Goal: Task Accomplishment & Management: Complete application form

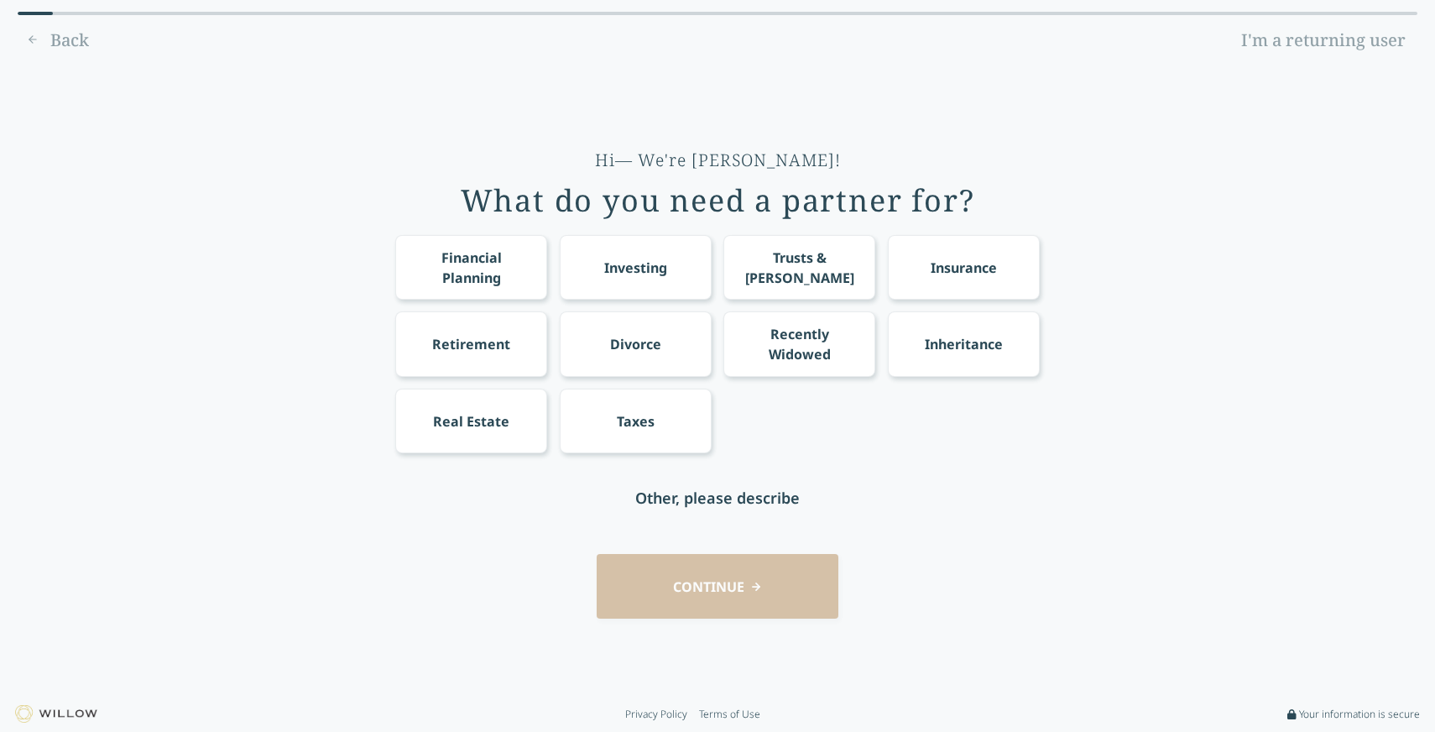
click at [473, 266] on div "Financial Planning" at bounding box center [471, 268] width 121 height 40
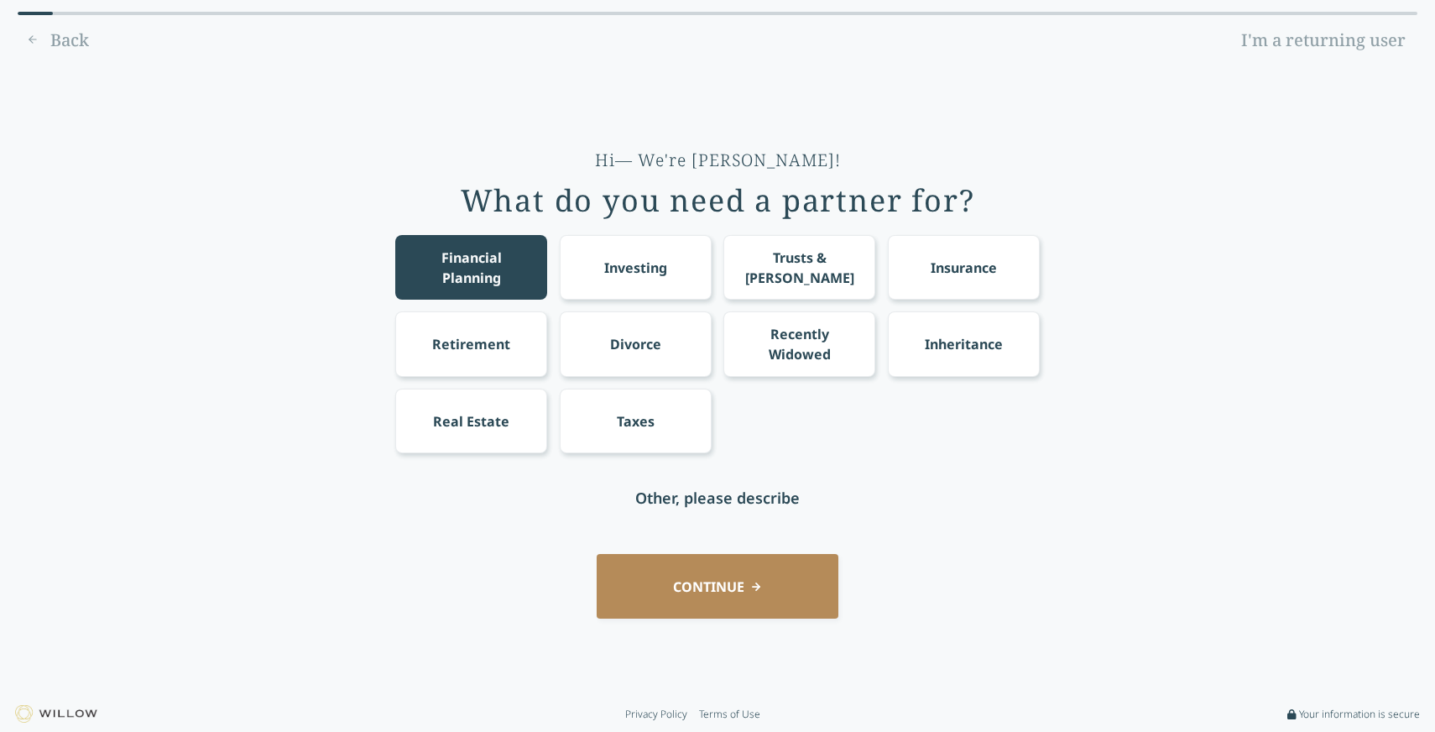
click at [486, 369] on div "Retirement" at bounding box center [471, 343] width 152 height 65
click at [652, 602] on button "CONTINUE" at bounding box center [718, 586] width 242 height 65
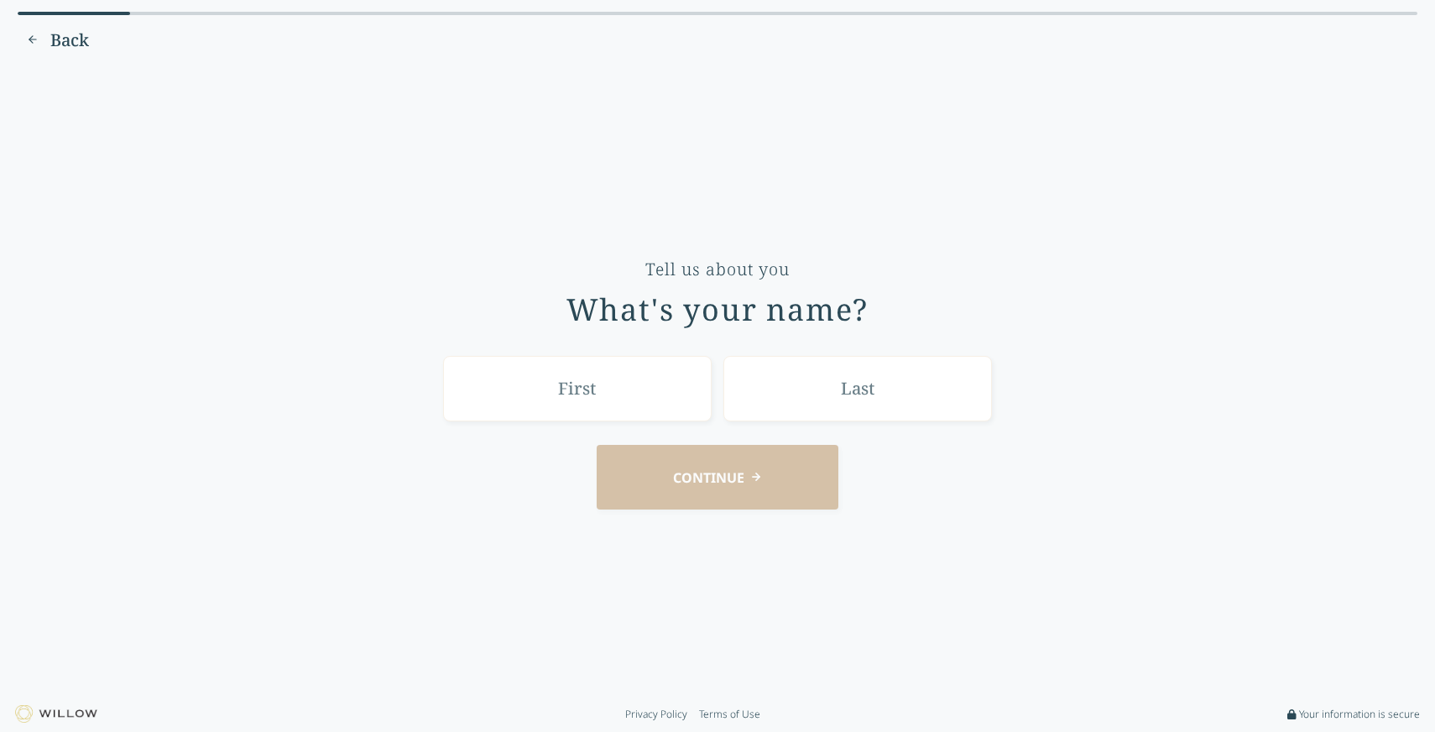
click at [587, 396] on input "text" at bounding box center [577, 388] width 269 height 65
type input "[PERSON_NAME]"
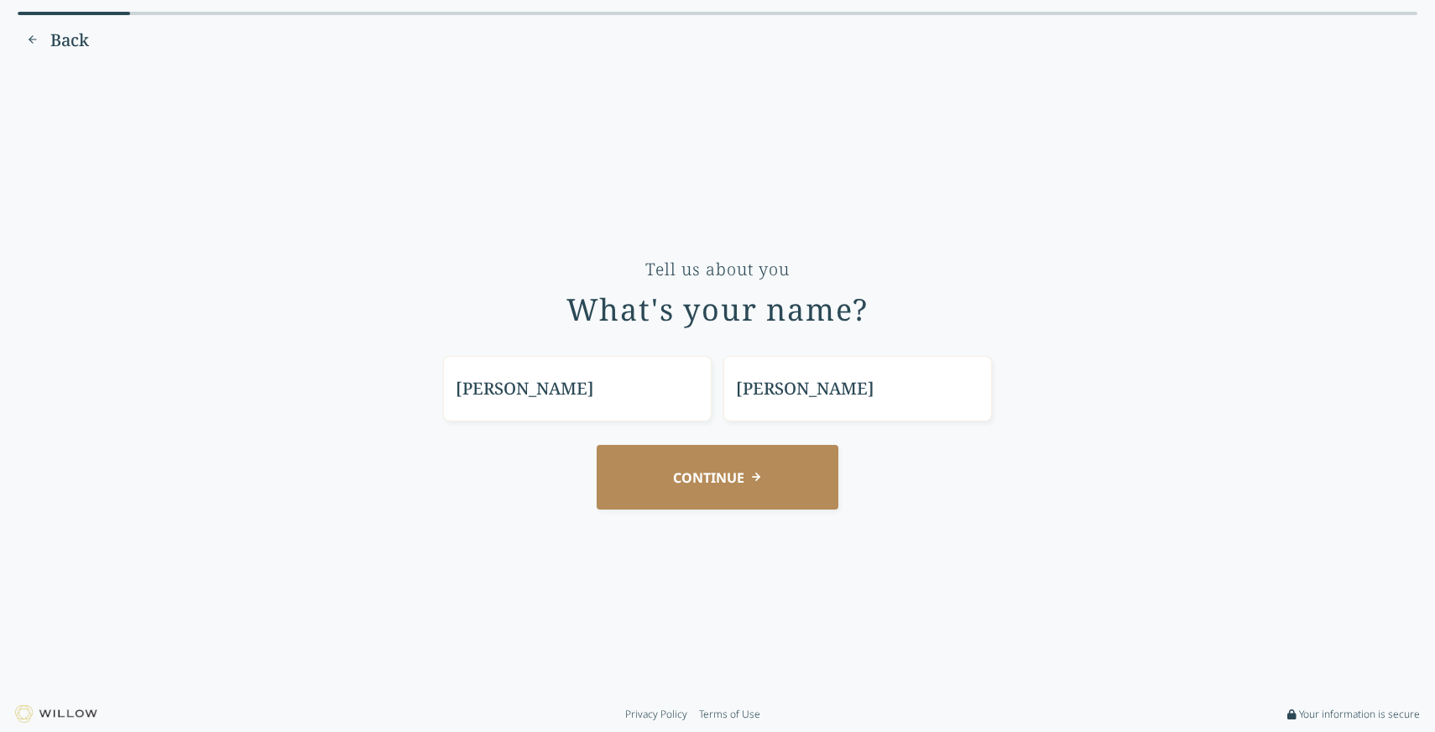
click at [697, 487] on button "CONTINUE" at bounding box center [718, 477] width 242 height 65
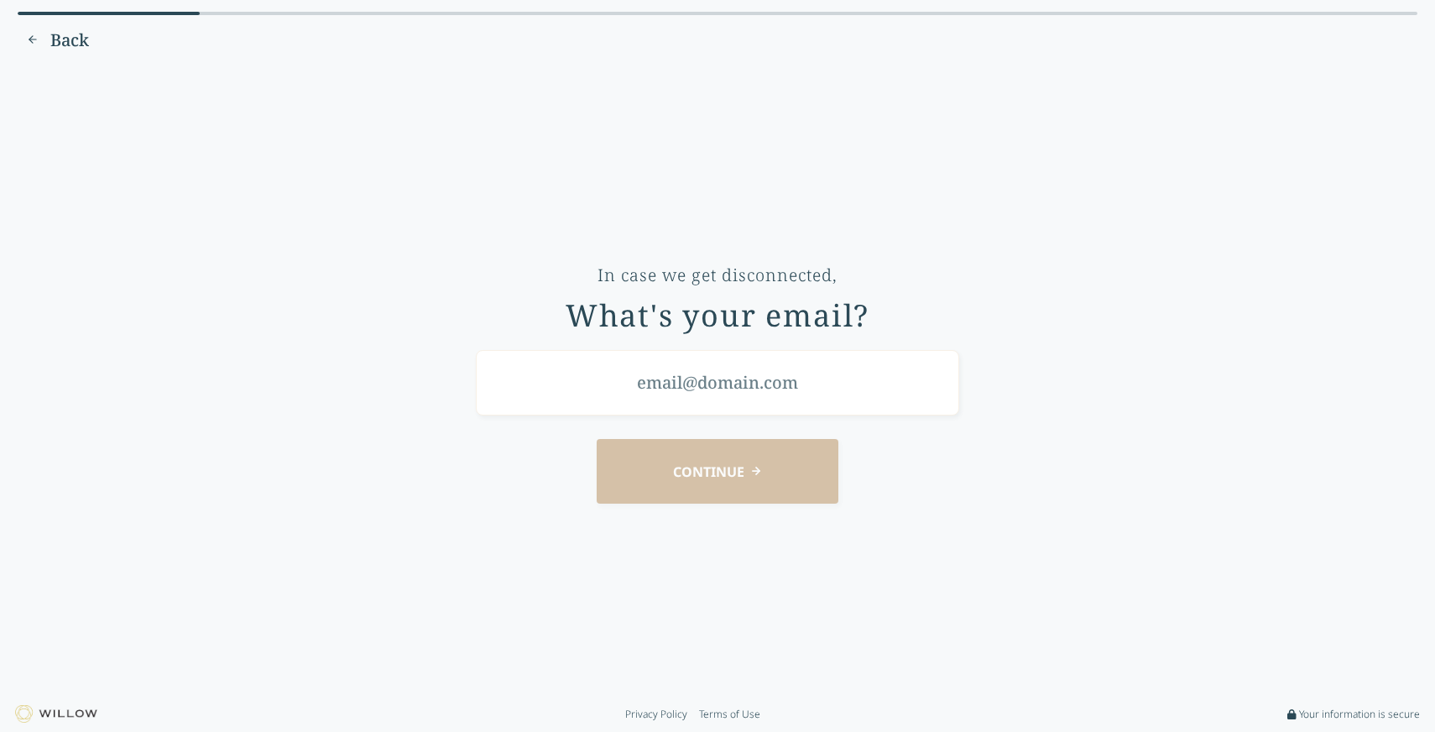
click at [687, 359] on input "email" at bounding box center [717, 382] width 483 height 65
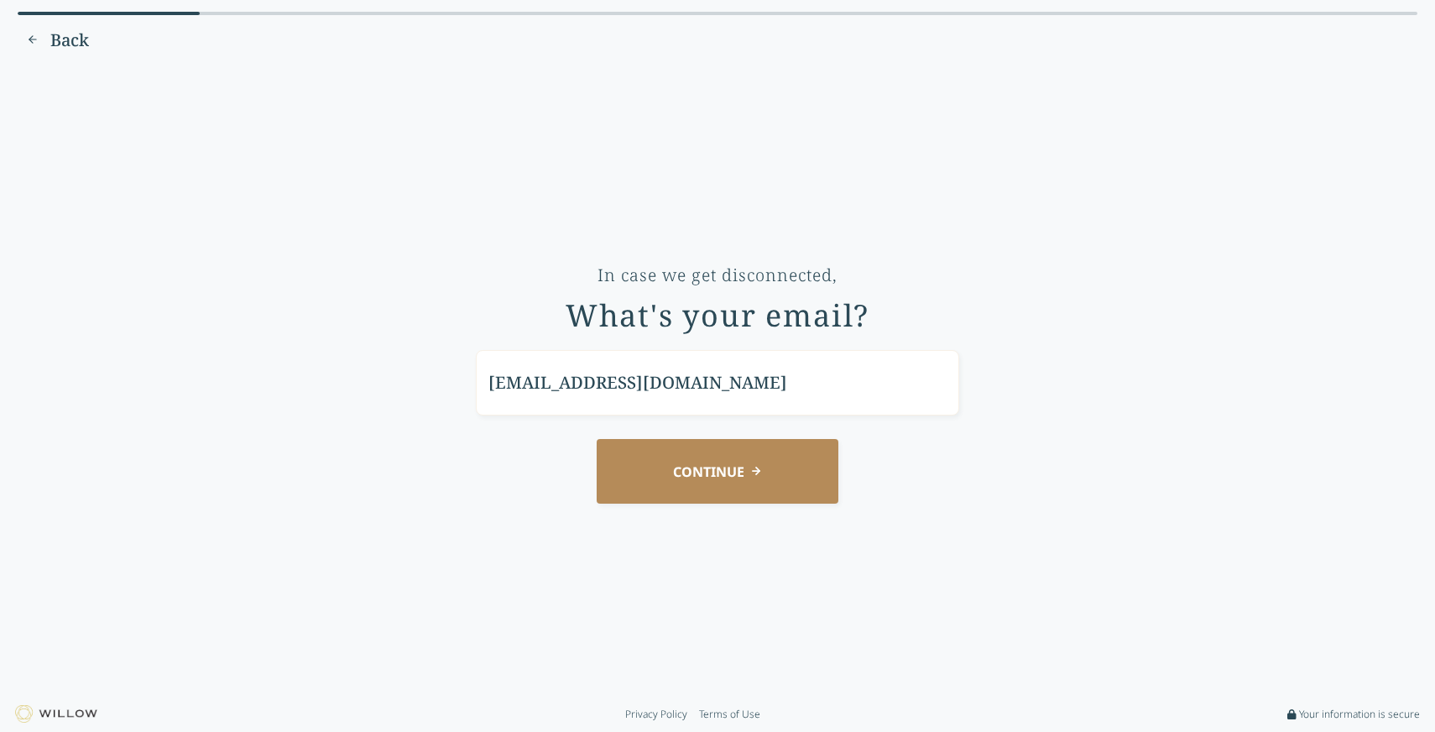
click at [626, 383] on input "[EMAIL_ADDRESS][DOMAIN_NAME]" at bounding box center [717, 382] width 483 height 65
type input "[EMAIL_ADDRESS][DOMAIN_NAME]"
click at [643, 475] on button "CONTINUE" at bounding box center [718, 471] width 242 height 65
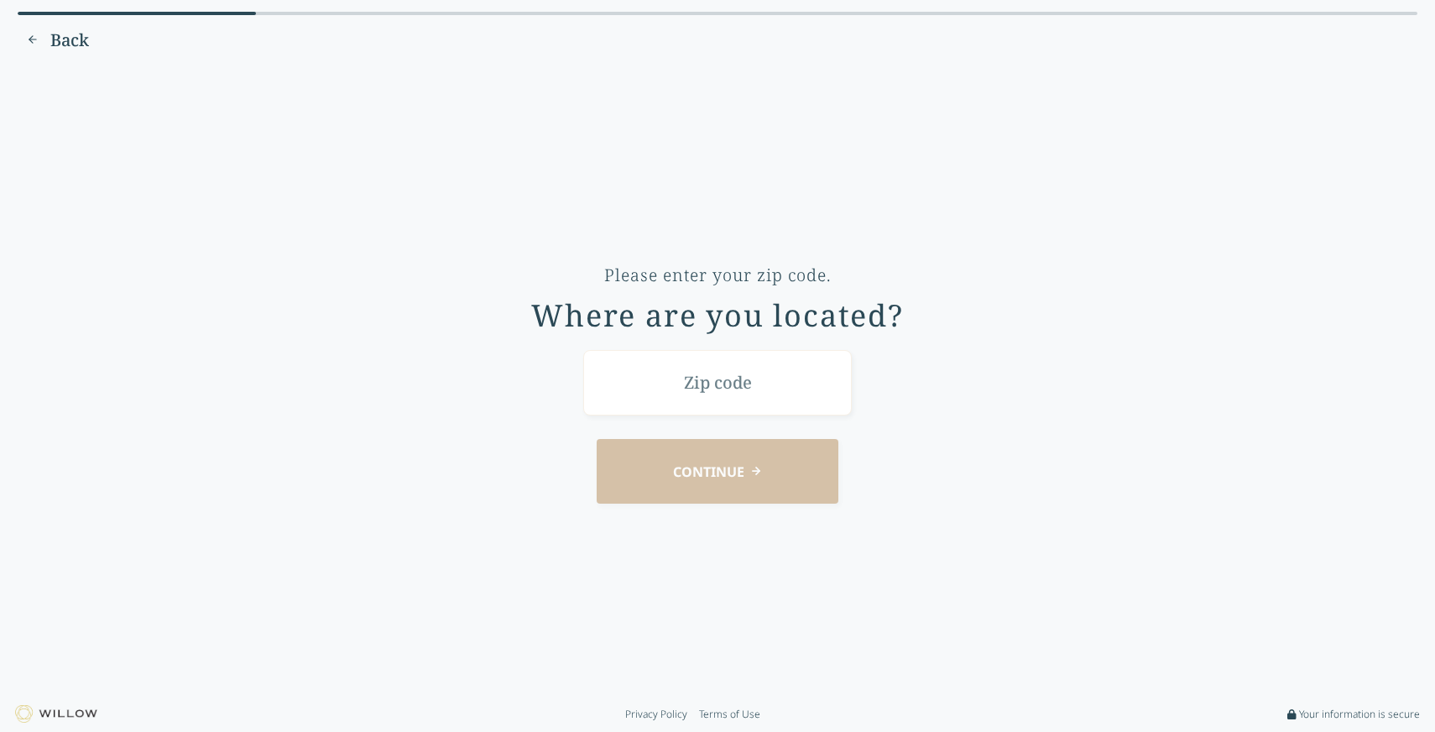
click at [642, 396] on input "text" at bounding box center [717, 382] width 269 height 65
type input "80222"
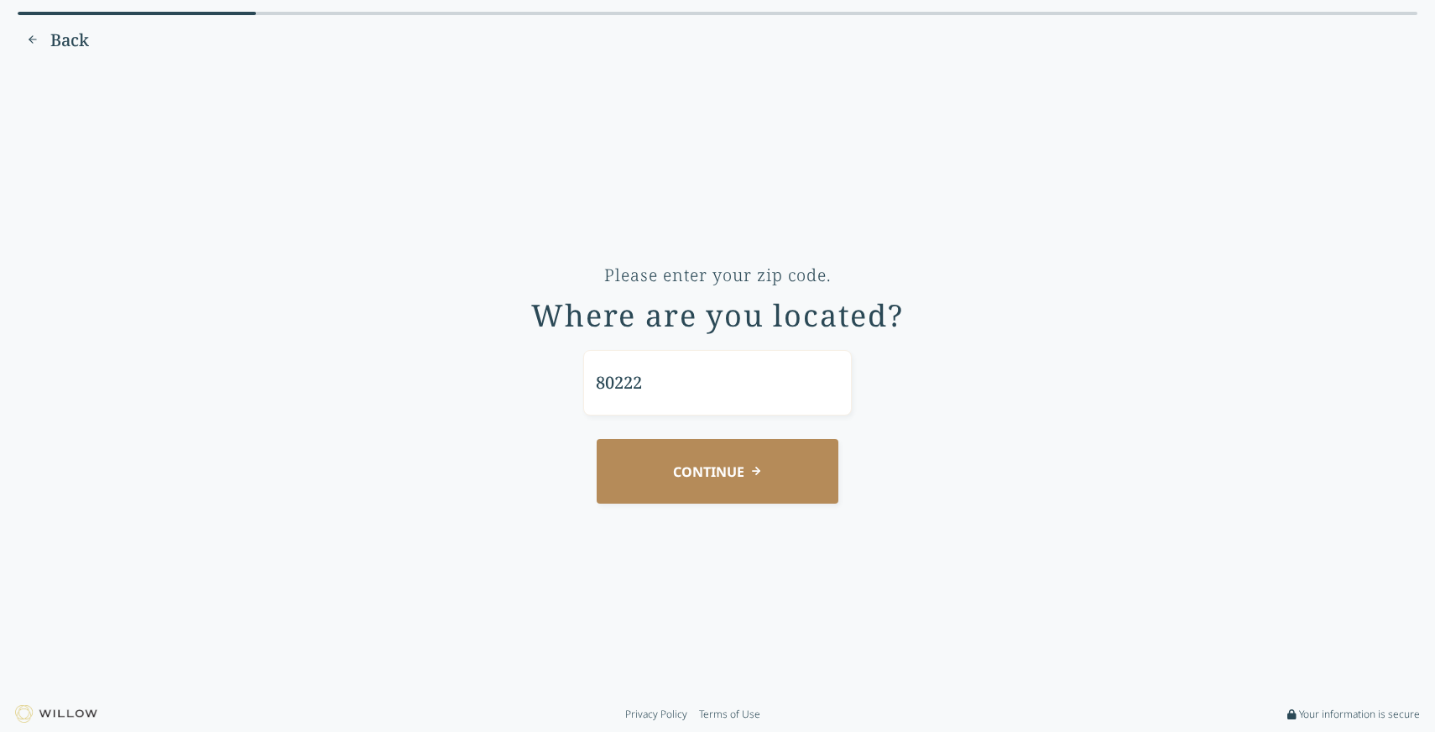
click at [714, 478] on button "CONTINUE" at bounding box center [718, 471] width 242 height 65
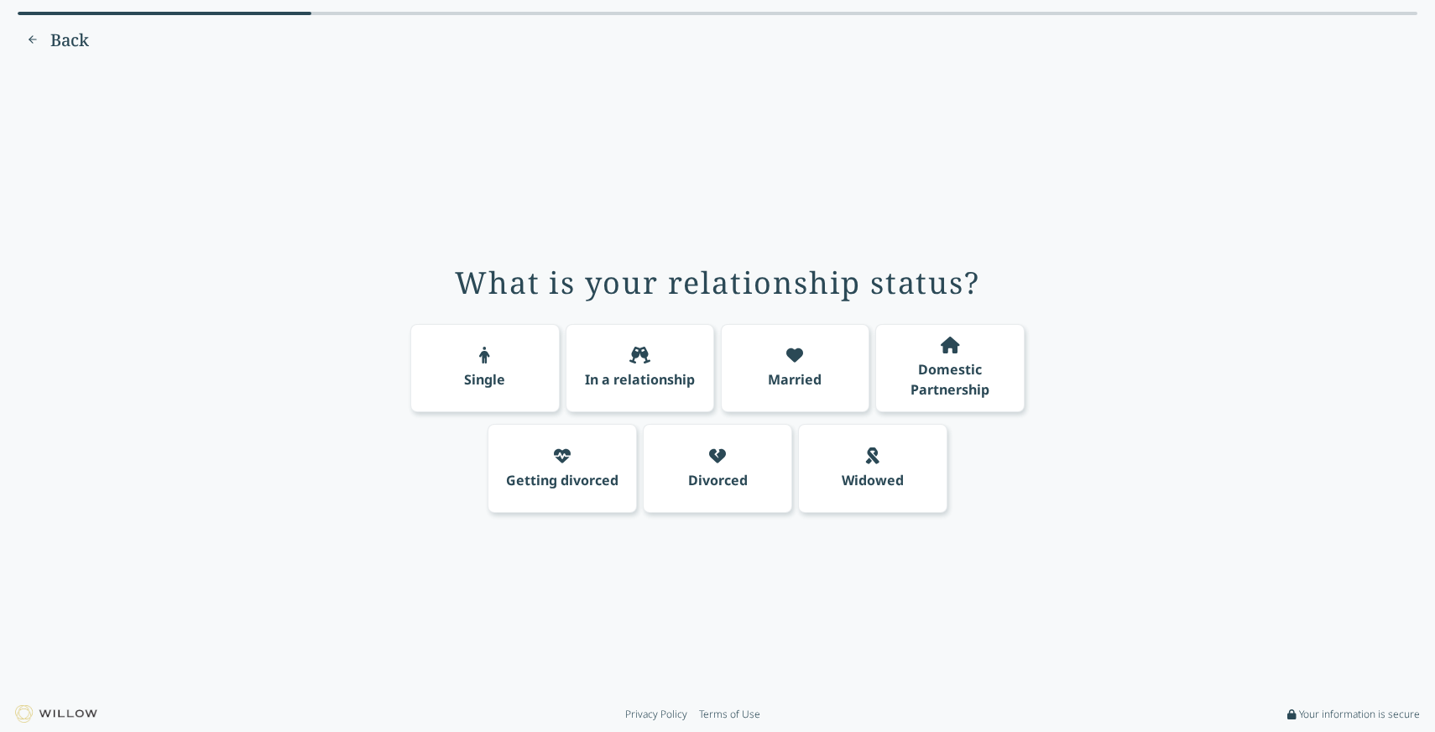
click at [592, 368] on div "In a relationship" at bounding box center [640, 368] width 149 height 89
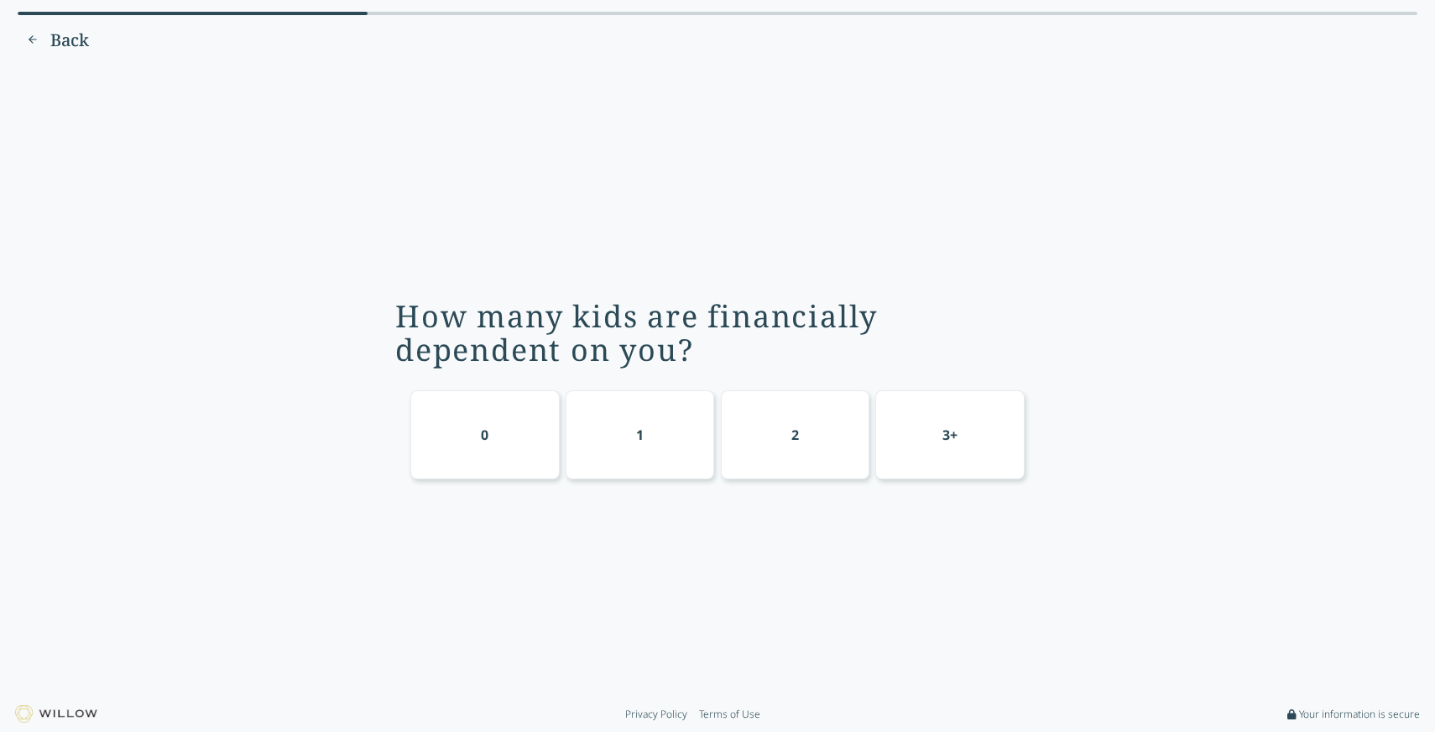
click at [474, 468] on div "0" at bounding box center [484, 434] width 149 height 89
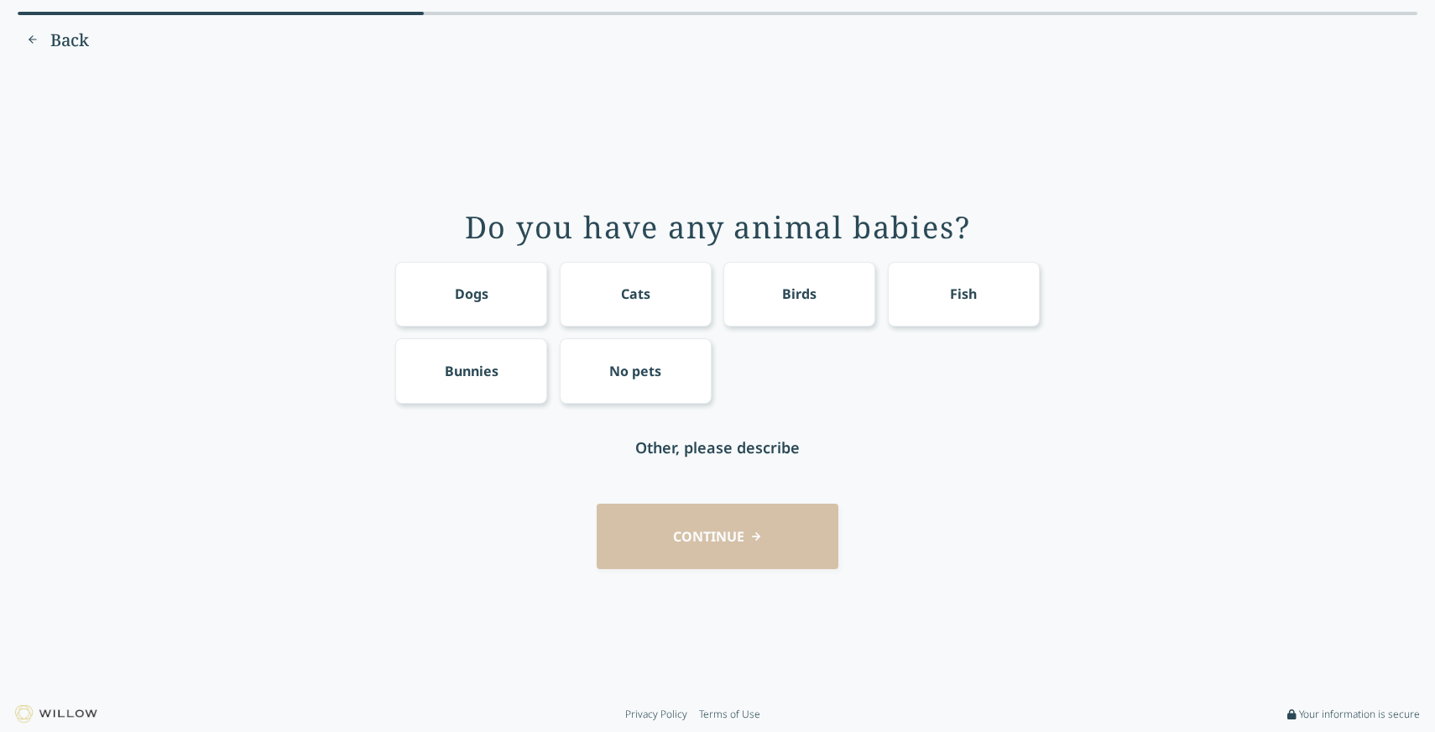
click at [482, 295] on div "Dogs" at bounding box center [472, 294] width 34 height 20
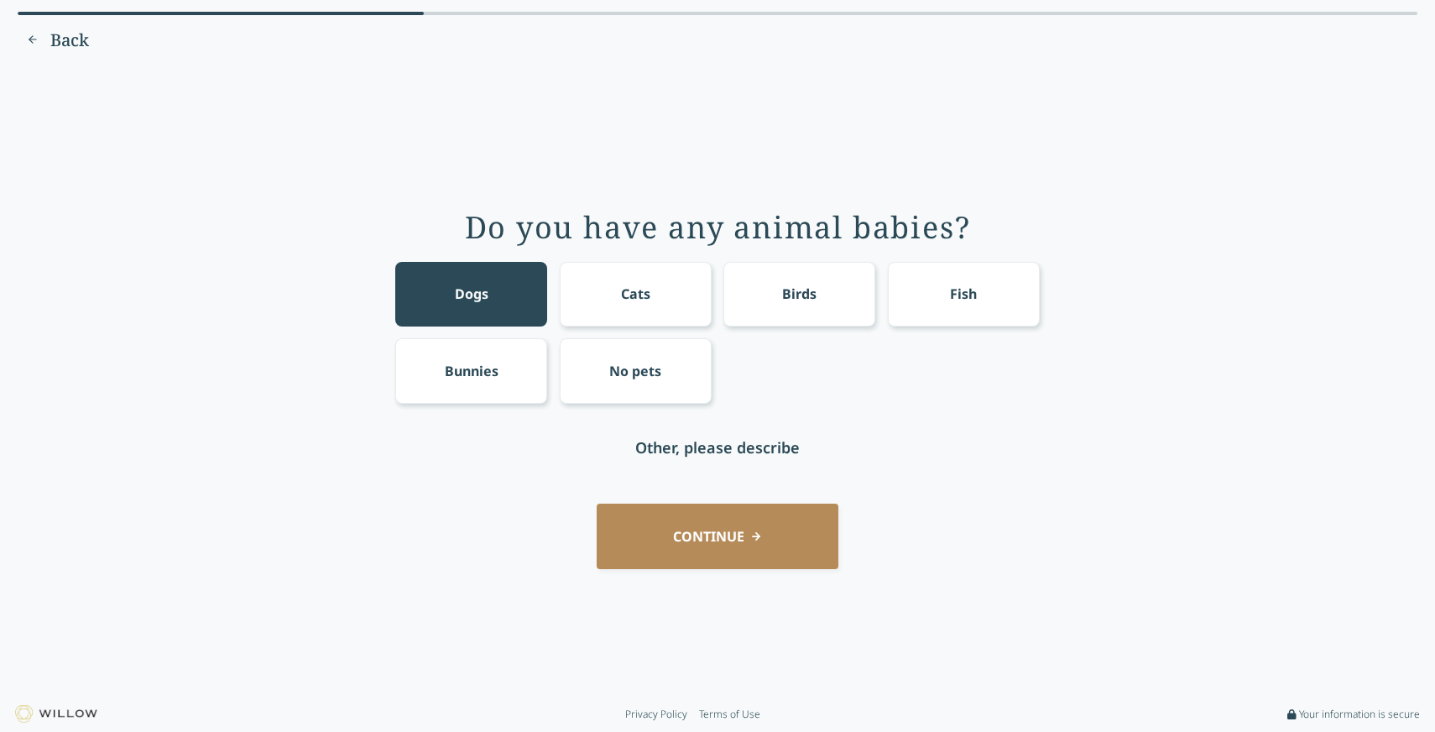
click at [731, 538] on button "CONTINUE" at bounding box center [718, 536] width 242 height 65
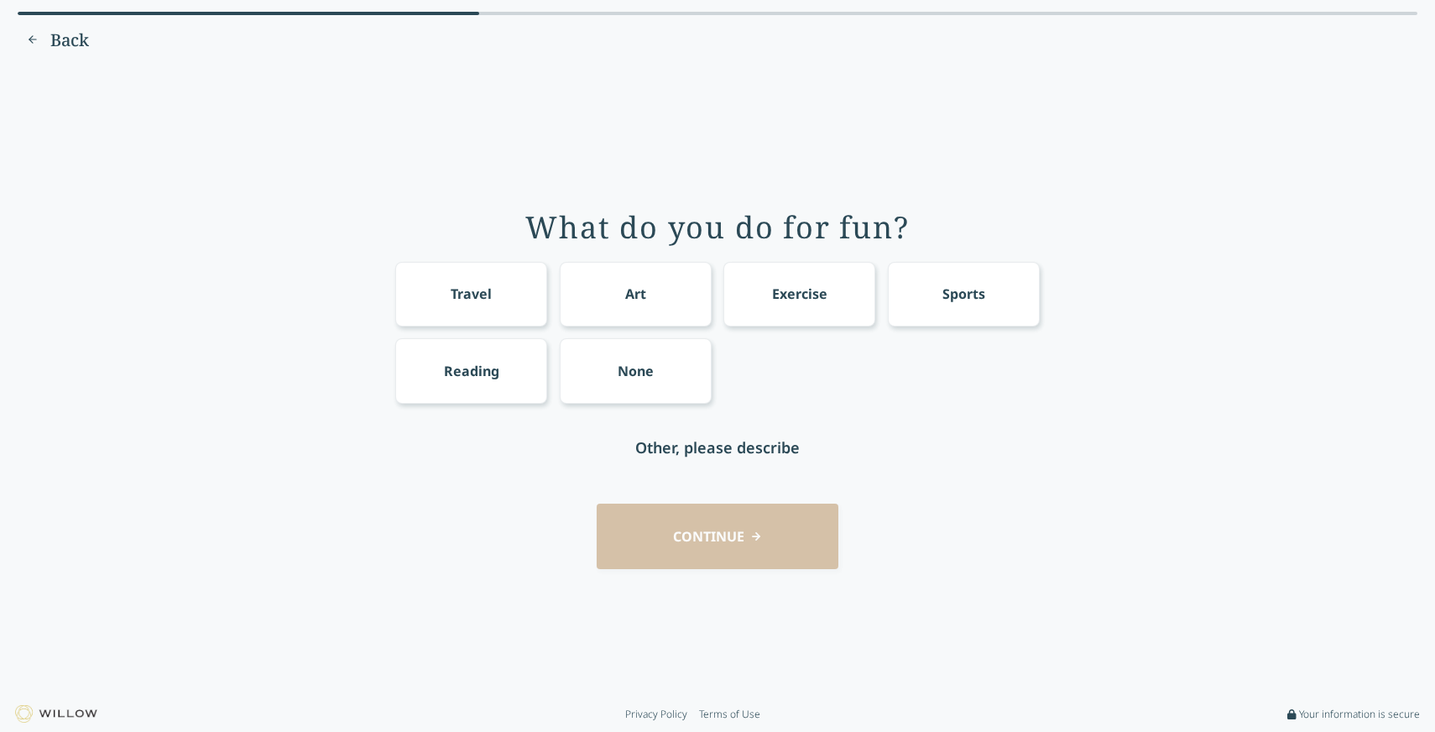
click at [460, 294] on div "Travel" at bounding box center [471, 294] width 41 height 20
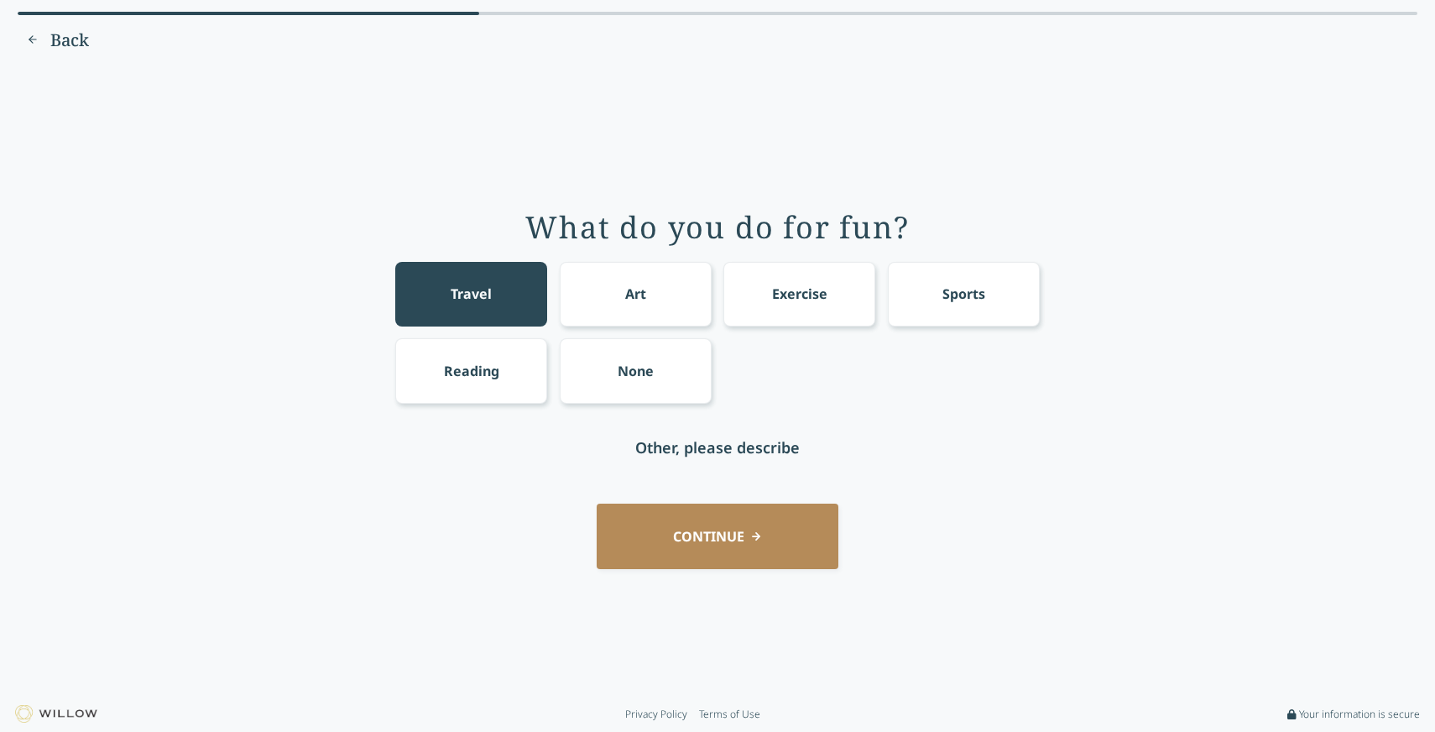
click at [796, 291] on div "Exercise" at bounding box center [799, 294] width 55 height 20
click at [464, 368] on div "Reading" at bounding box center [471, 371] width 55 height 20
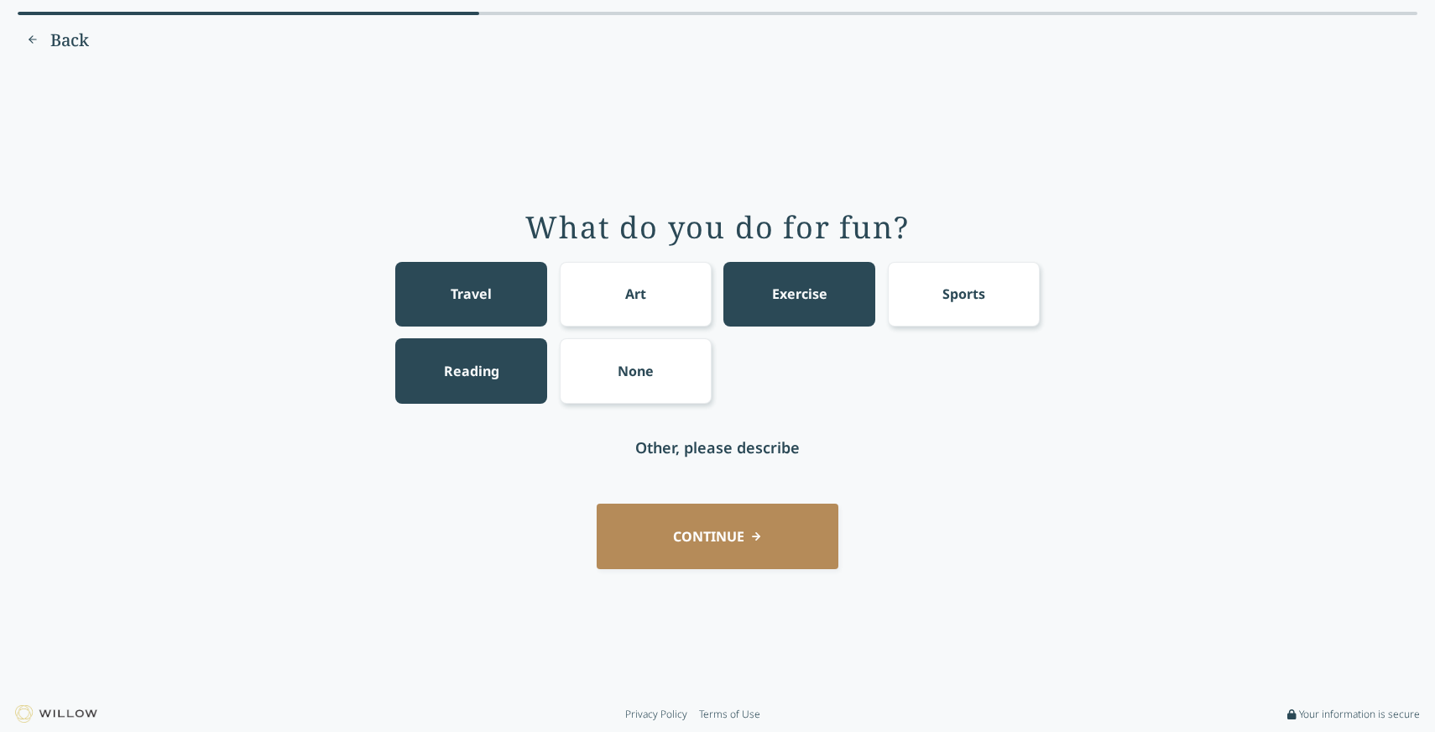
click at [702, 535] on button "CONTINUE" at bounding box center [718, 536] width 242 height 65
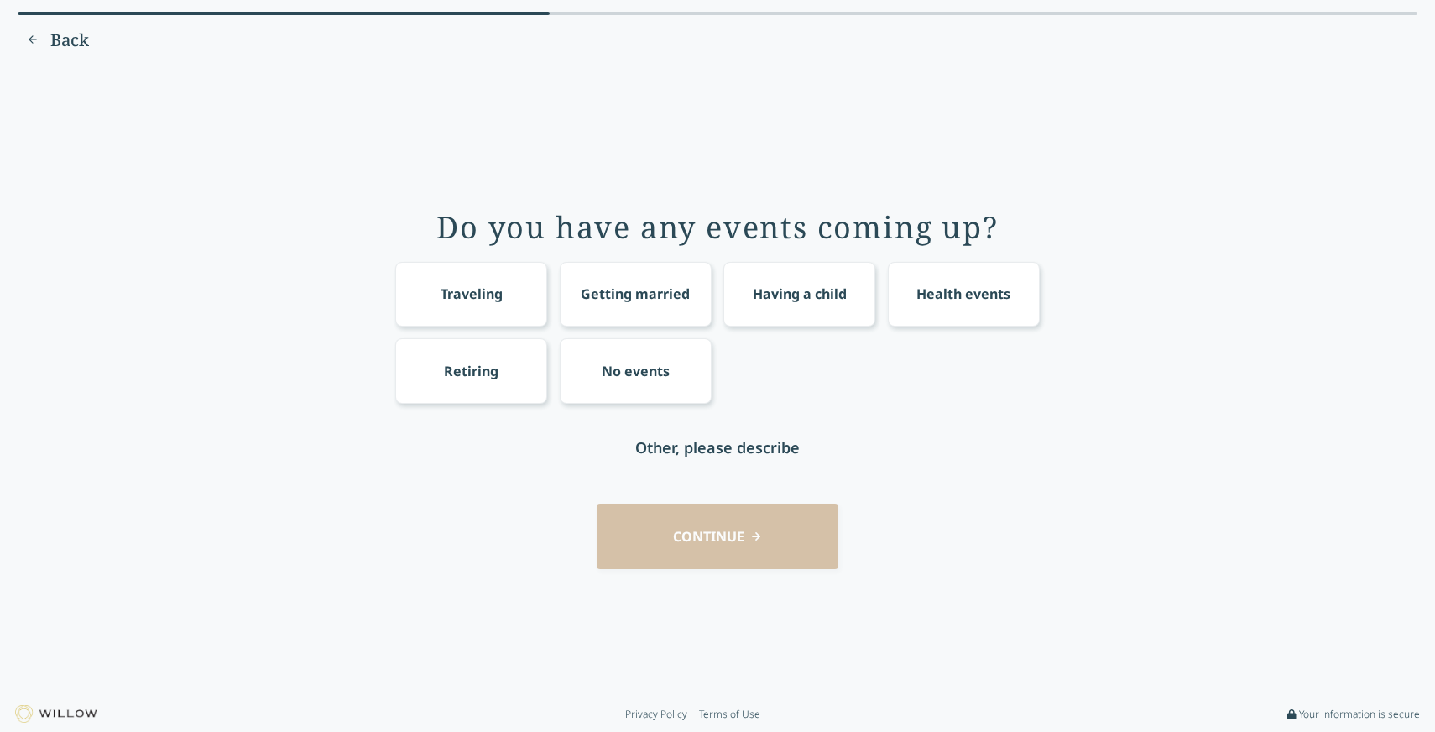
click at [629, 373] on div "No events" at bounding box center [636, 371] width 68 height 20
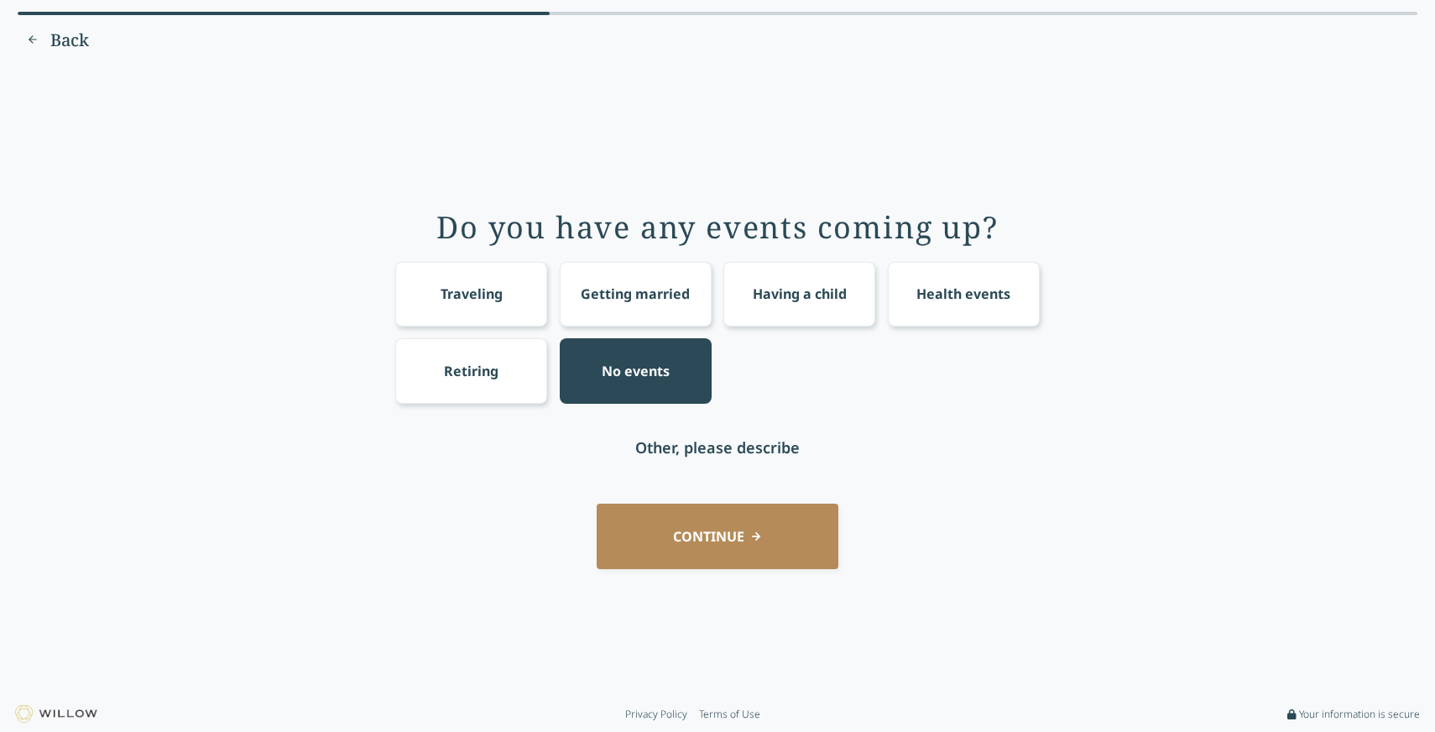
click at [681, 558] on button "CONTINUE" at bounding box center [718, 536] width 242 height 65
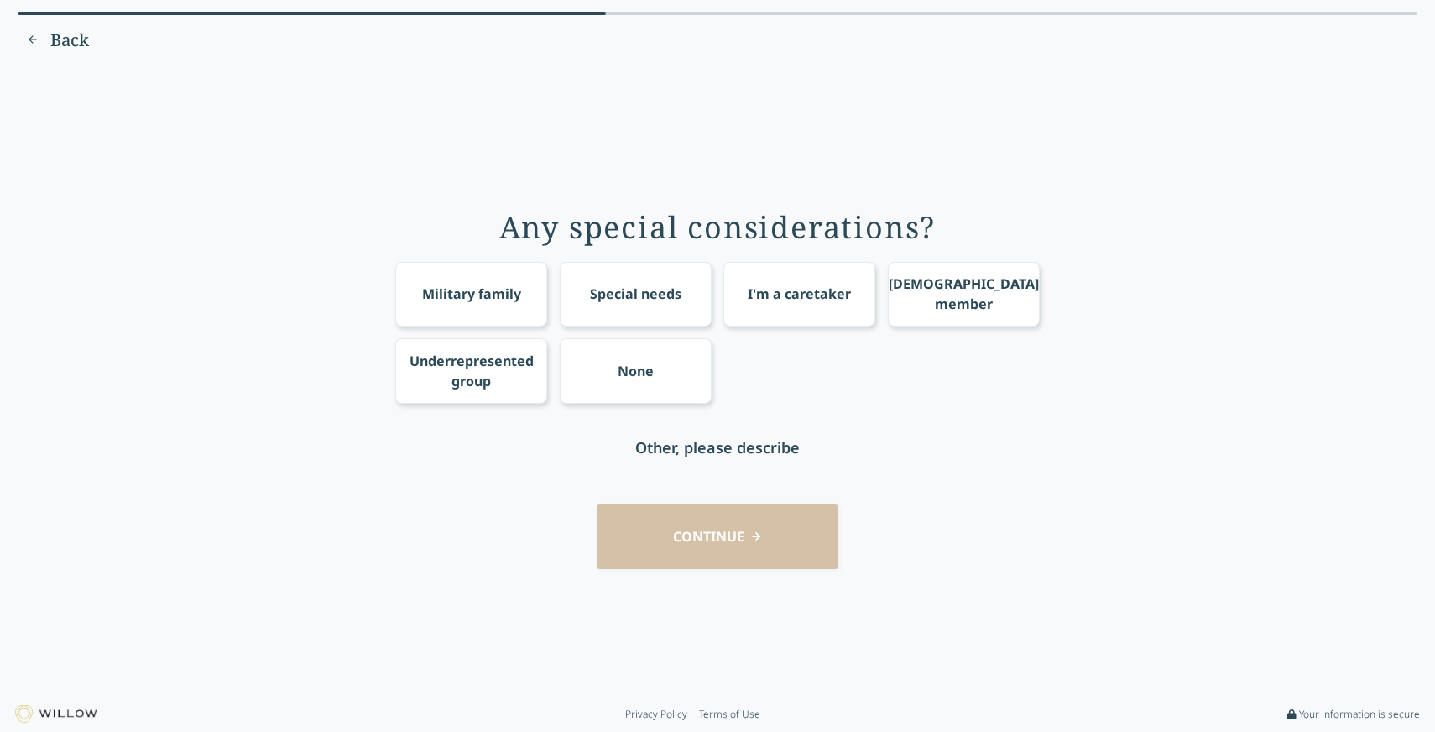
click at [672, 560] on div "CONTINUE" at bounding box center [717, 536] width 1388 height 65
click at [636, 358] on div "None" at bounding box center [636, 370] width 152 height 65
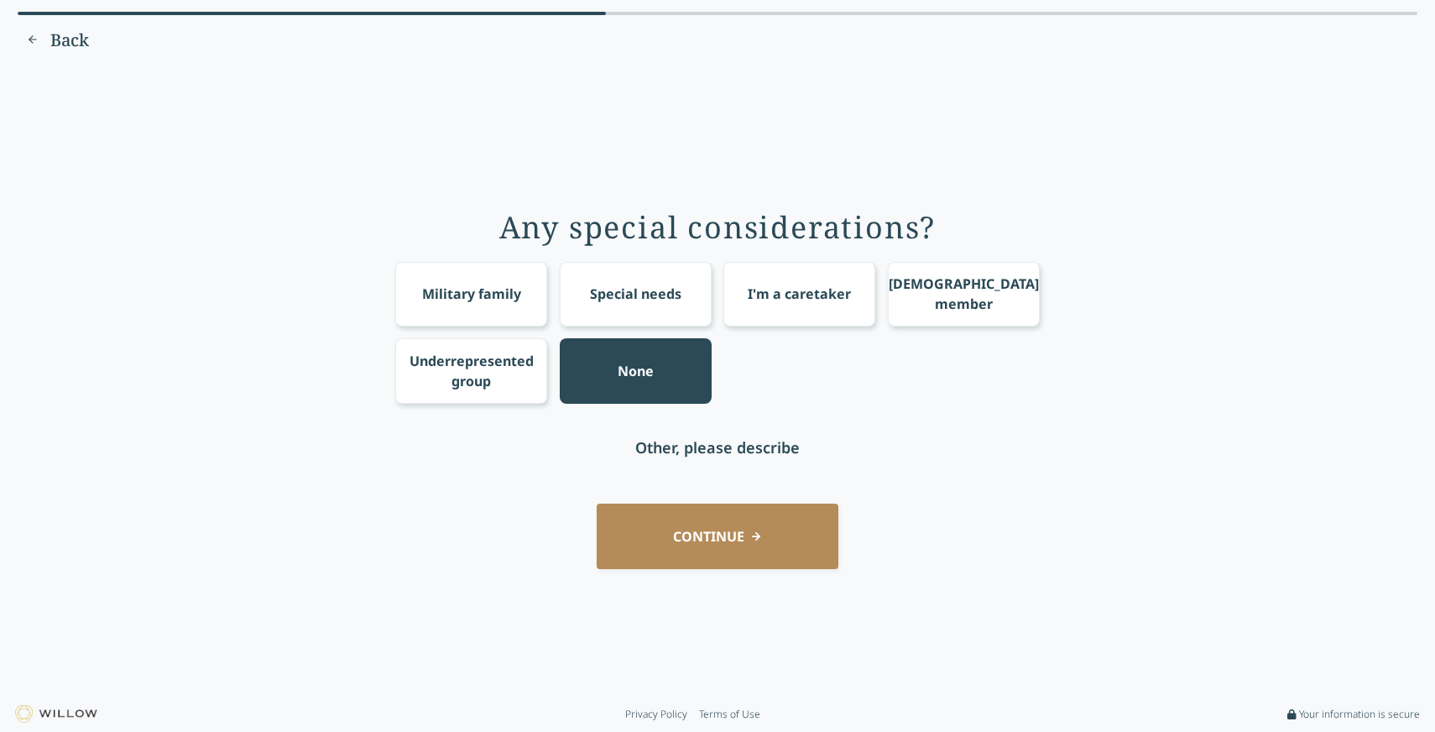
click at [681, 548] on button "CONTINUE" at bounding box center [718, 536] width 242 height 65
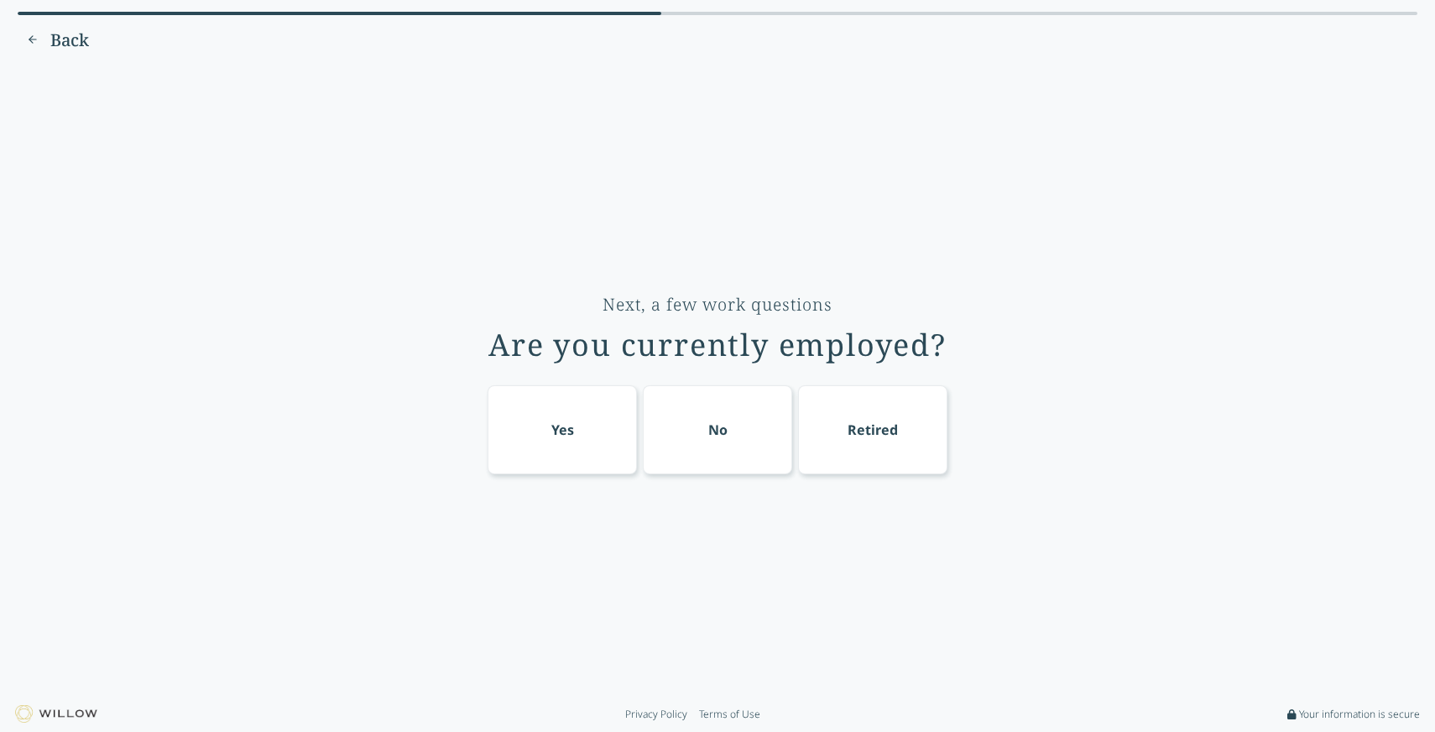
click at [548, 426] on div "Yes" at bounding box center [562, 429] width 149 height 89
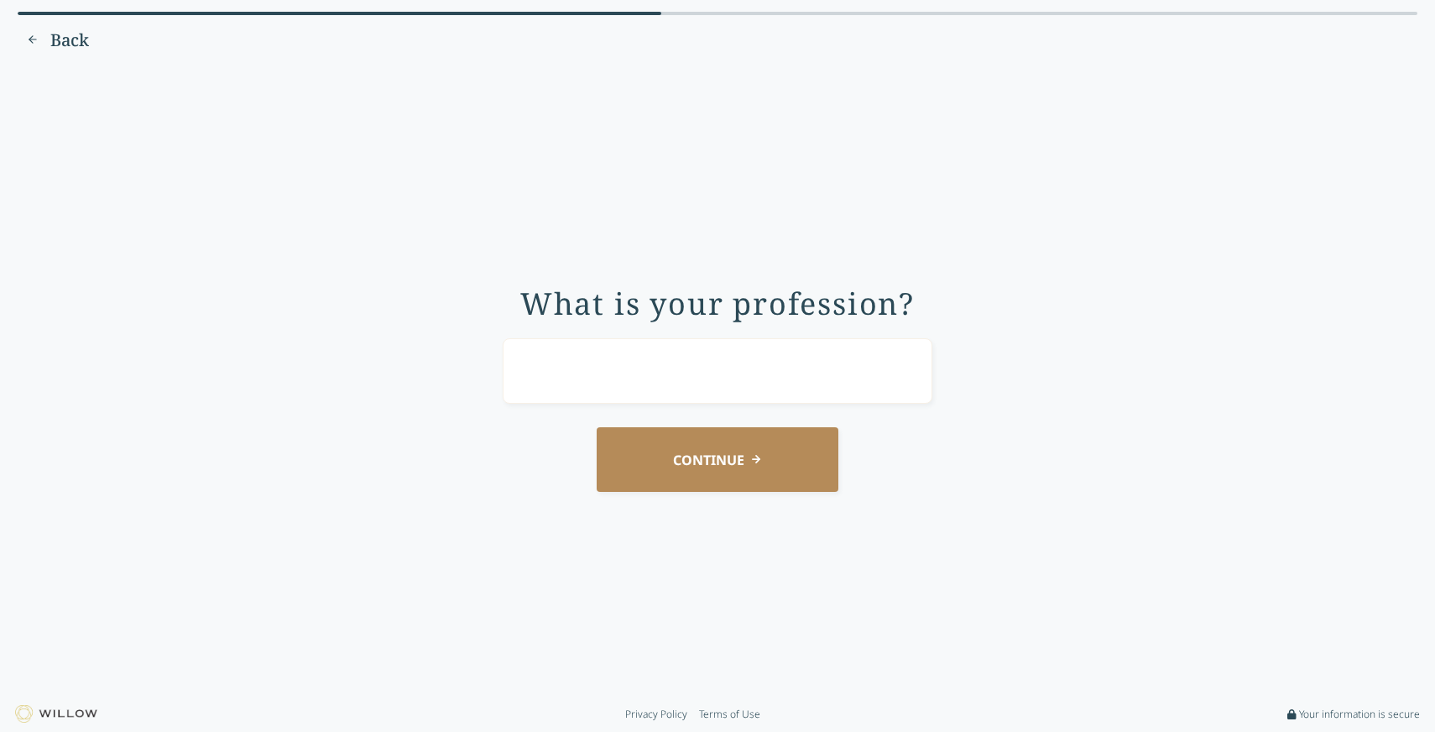
click at [615, 384] on input "text" at bounding box center [718, 370] width 430 height 65
type input "Psychotherapist"
click at [678, 456] on button "CONTINUE" at bounding box center [718, 459] width 242 height 65
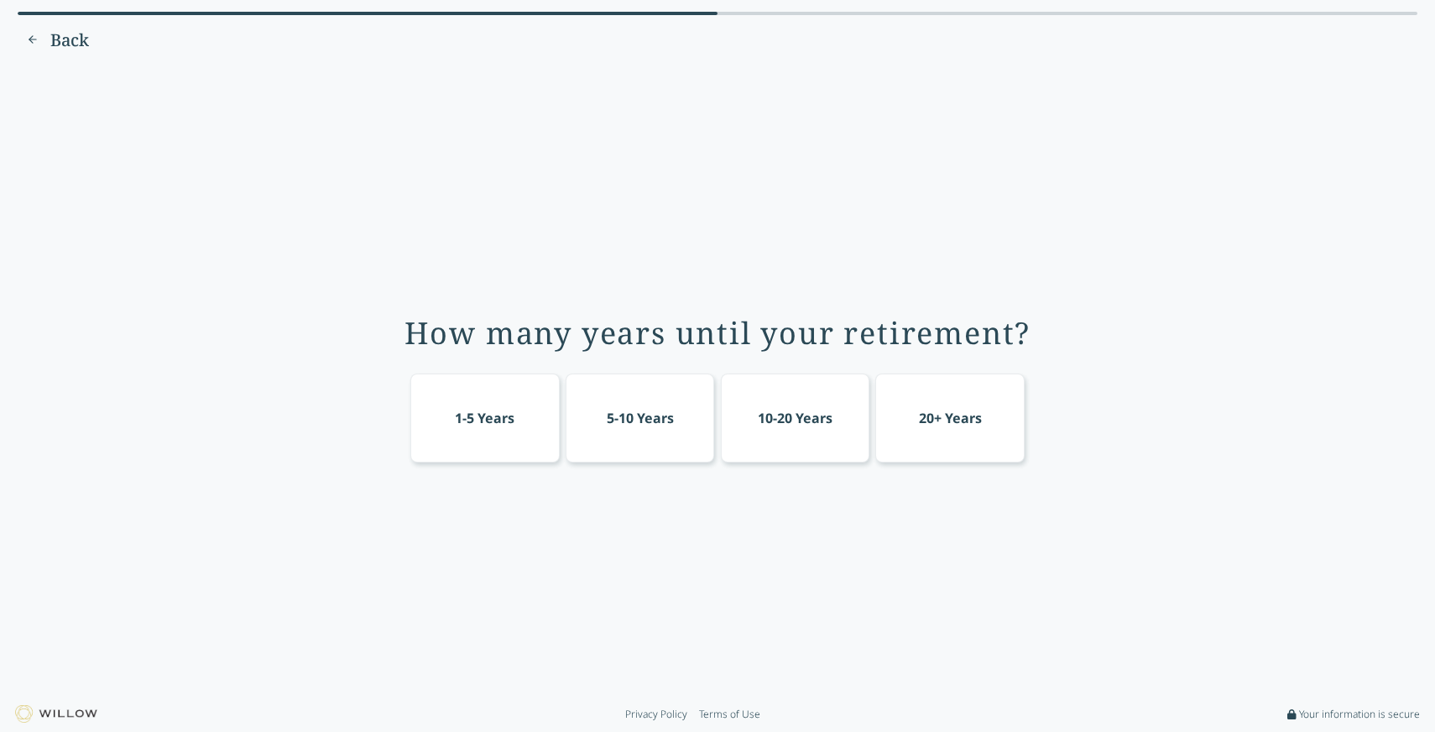
click at [762, 439] on div "10-20 Years" at bounding box center [795, 417] width 149 height 89
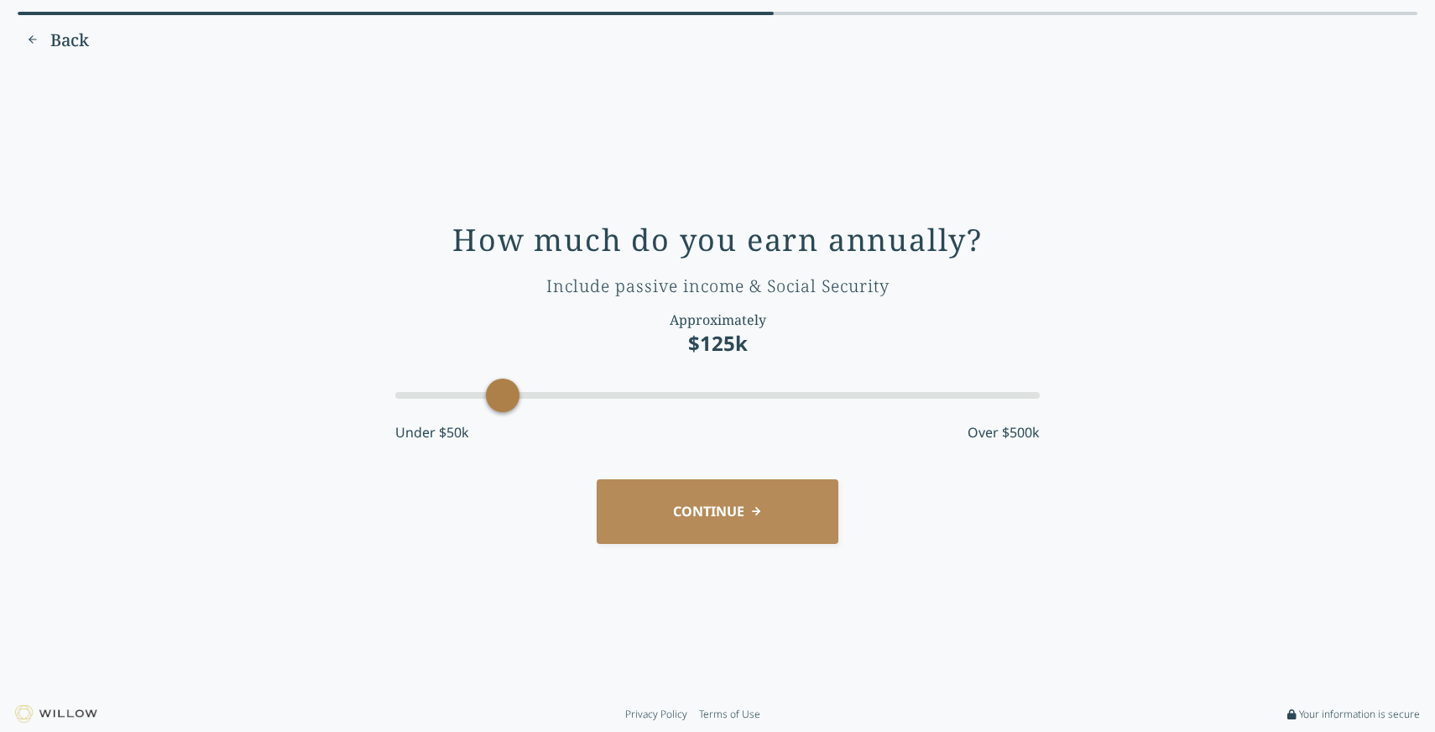
drag, startPoint x: 540, startPoint y: 400, endPoint x: 518, endPoint y: 402, distance: 22.7
click at [518, 402] on div at bounding box center [717, 395] width 645 height 30
click at [701, 524] on button "CONTINUE" at bounding box center [718, 511] width 242 height 65
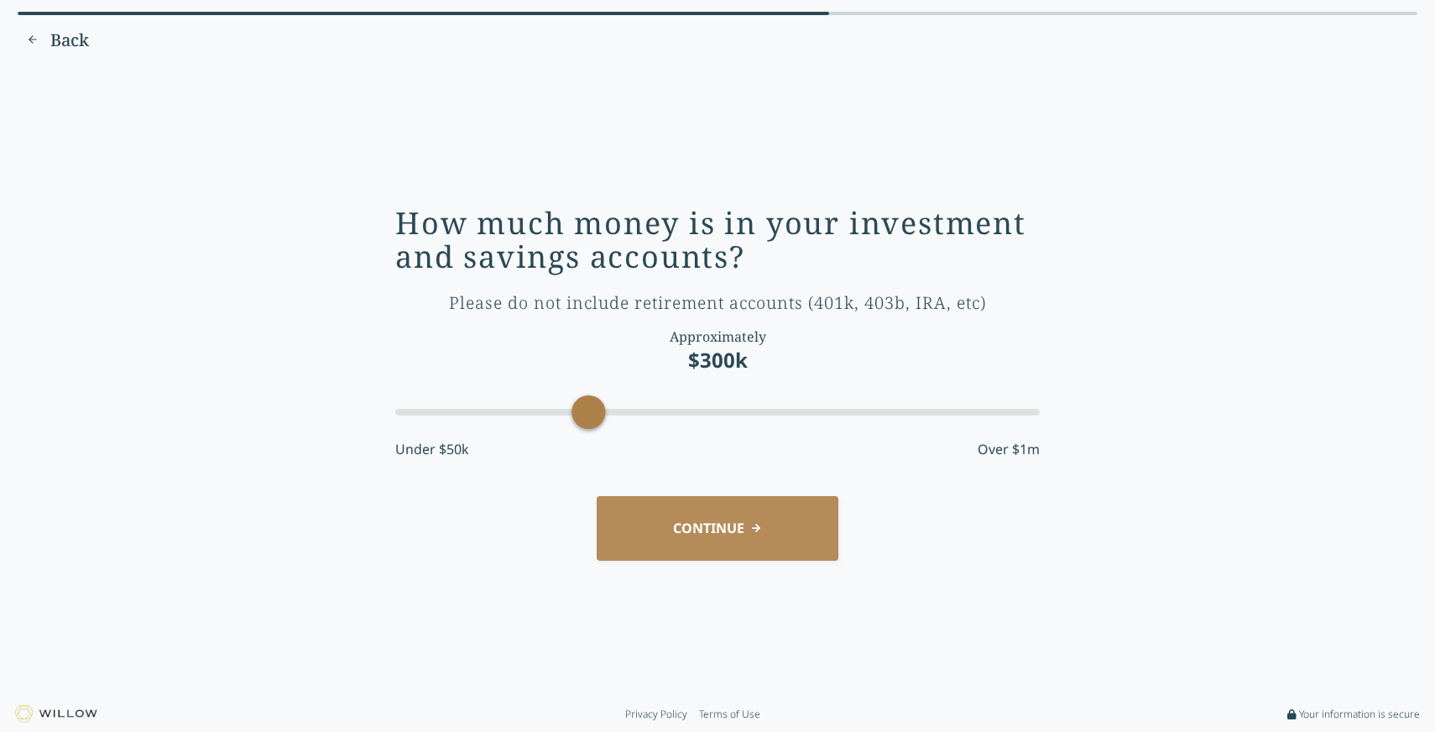
drag, startPoint x: 457, startPoint y: 416, endPoint x: 582, endPoint y: 422, distance: 125.2
click at [582, 422] on div "Accessibility label" at bounding box center [589, 412] width 34 height 34
click at [658, 546] on button "CONTINUE" at bounding box center [718, 528] width 242 height 65
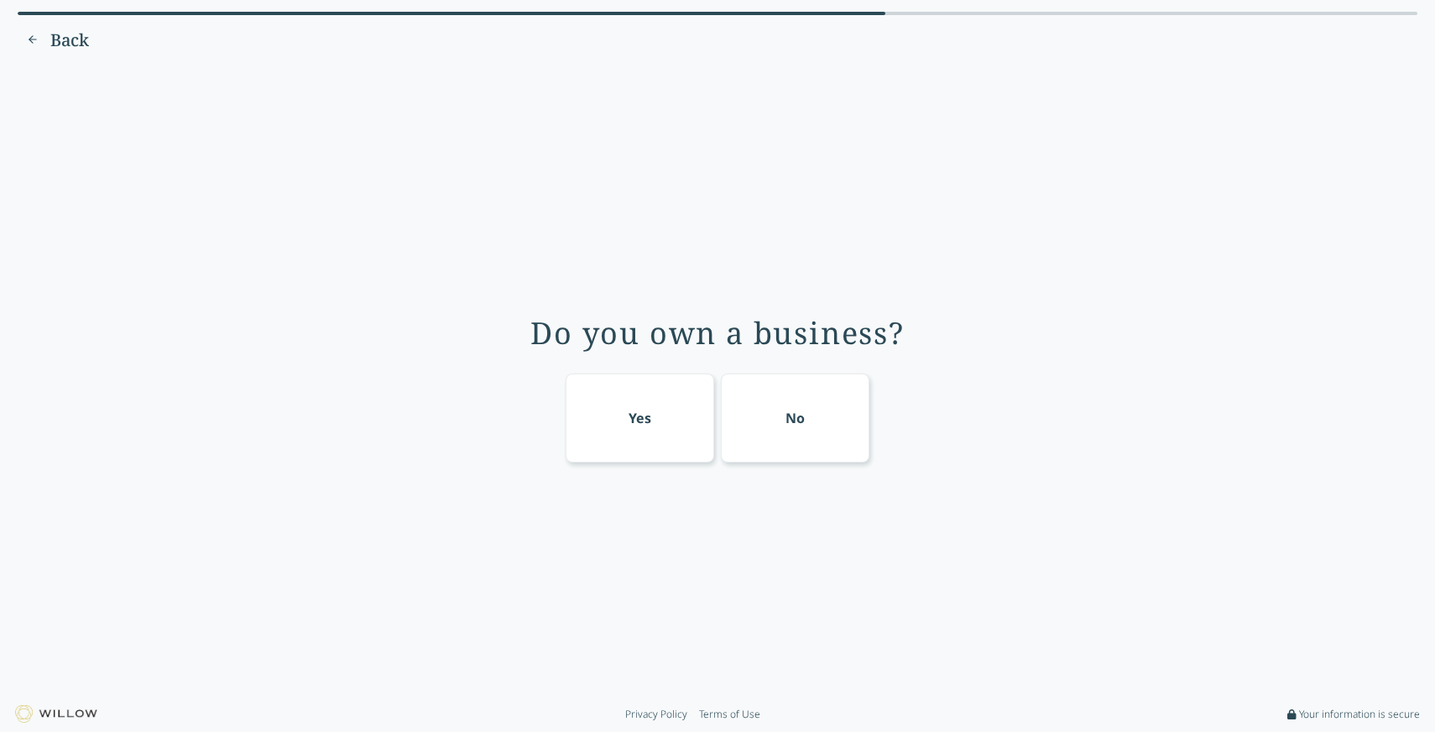
click at [658, 413] on div "Yes" at bounding box center [640, 417] width 149 height 89
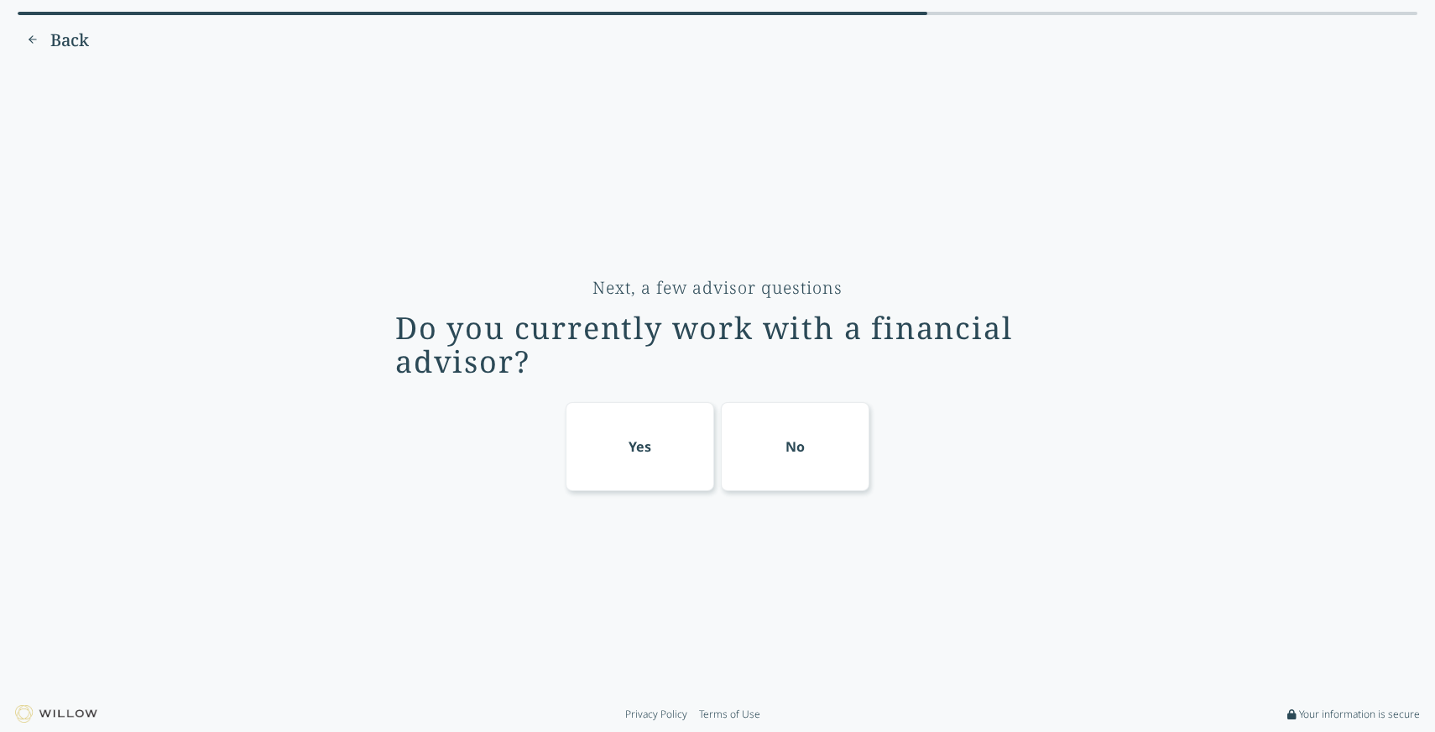
click at [790, 467] on div "No" at bounding box center [795, 446] width 149 height 89
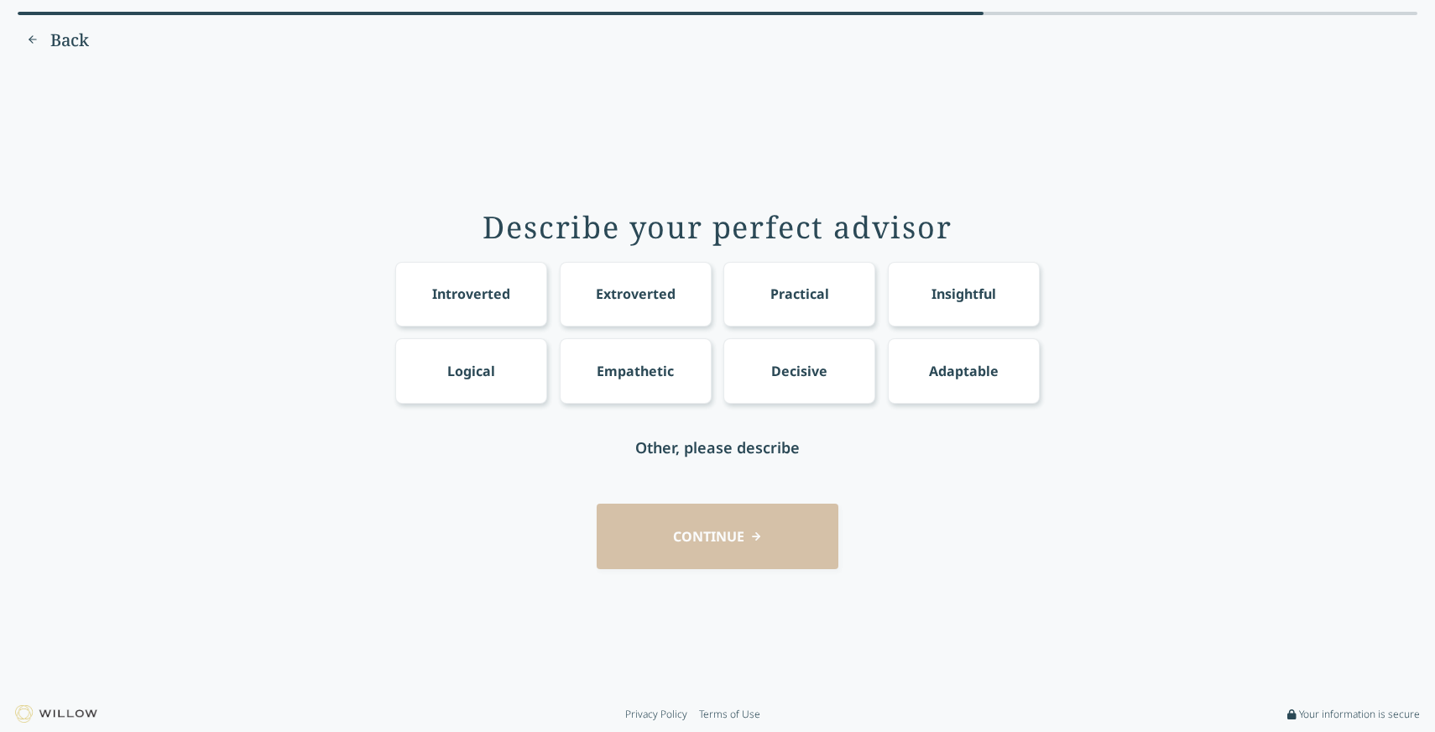
click at [797, 297] on div "Practical" at bounding box center [799, 294] width 59 height 20
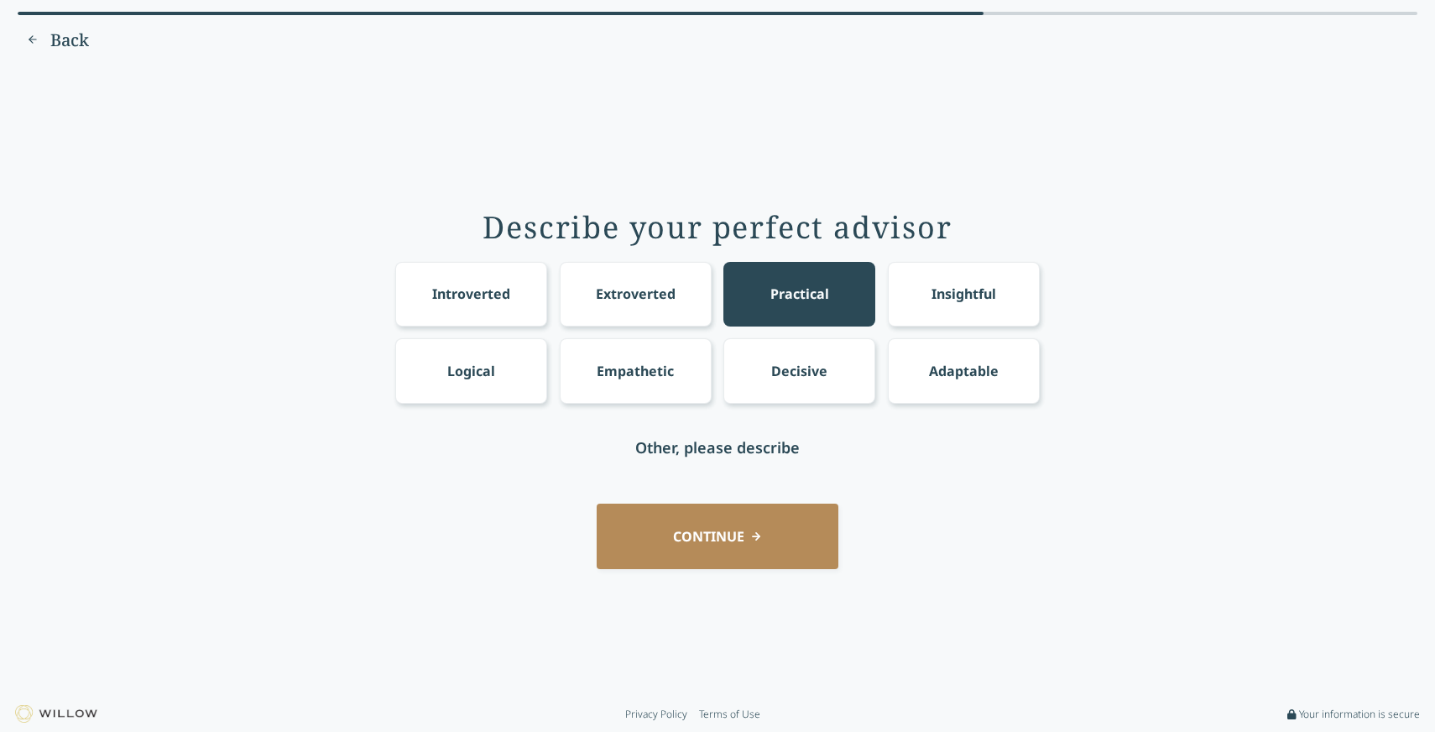
click at [791, 355] on div "Decisive" at bounding box center [799, 370] width 152 height 65
click at [795, 307] on div "Practical" at bounding box center [799, 294] width 152 height 65
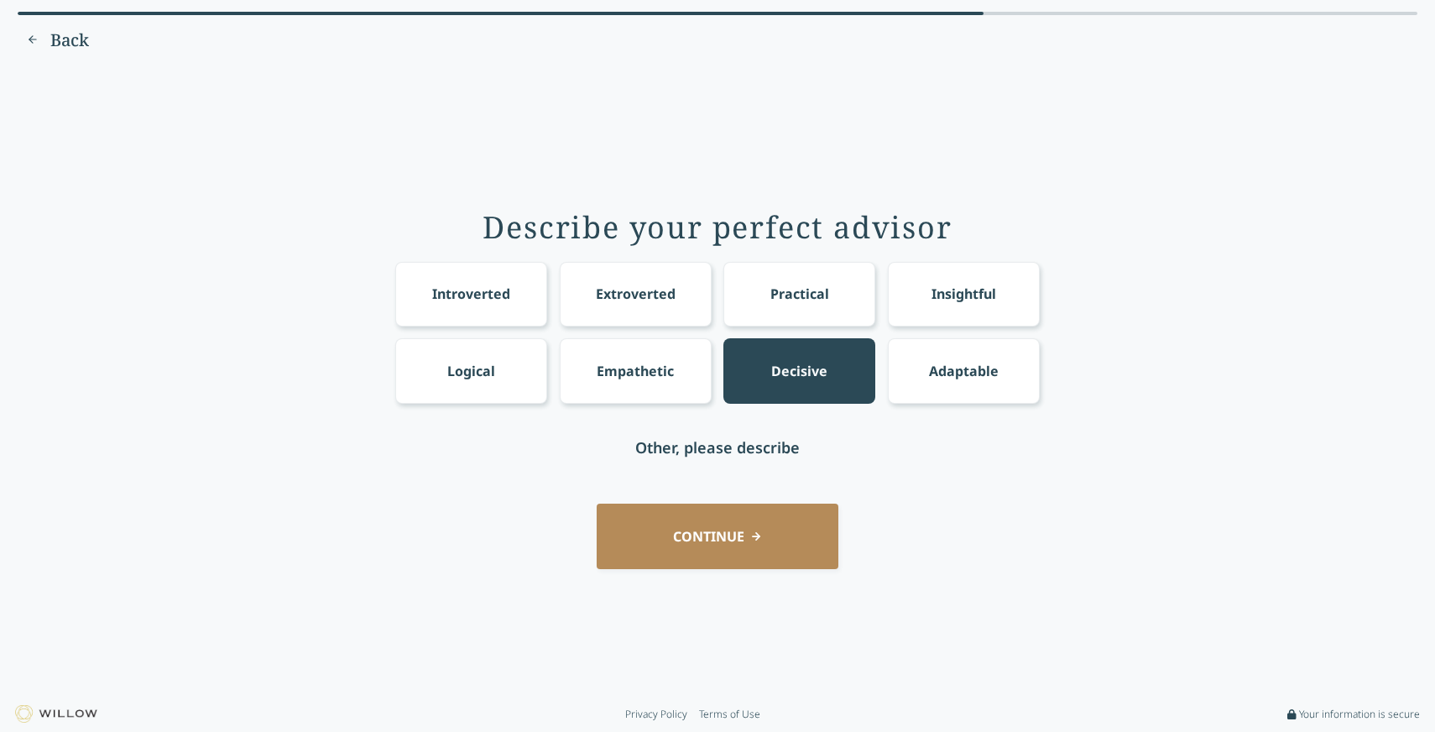
click at [798, 376] on div "Decisive" at bounding box center [799, 371] width 56 height 20
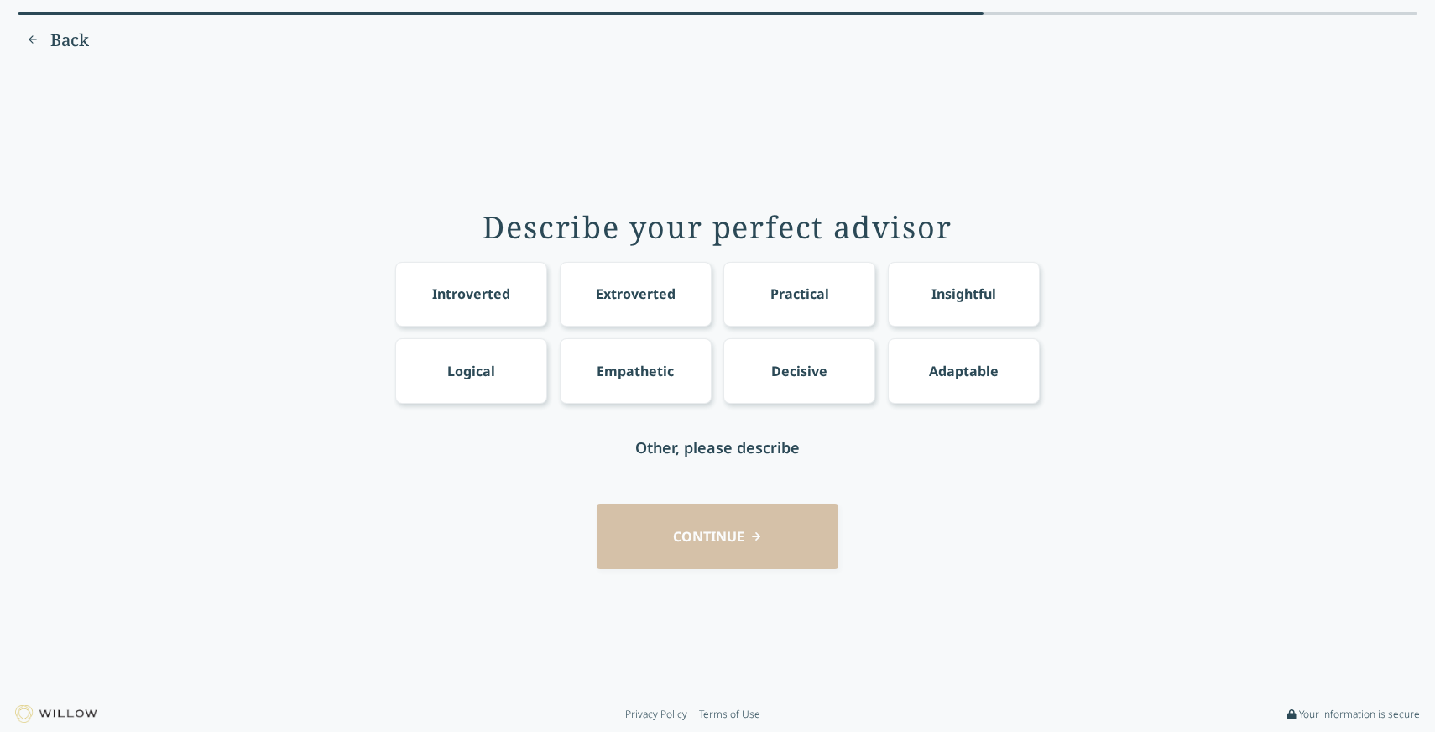
click at [437, 388] on div "Logical" at bounding box center [471, 370] width 152 height 65
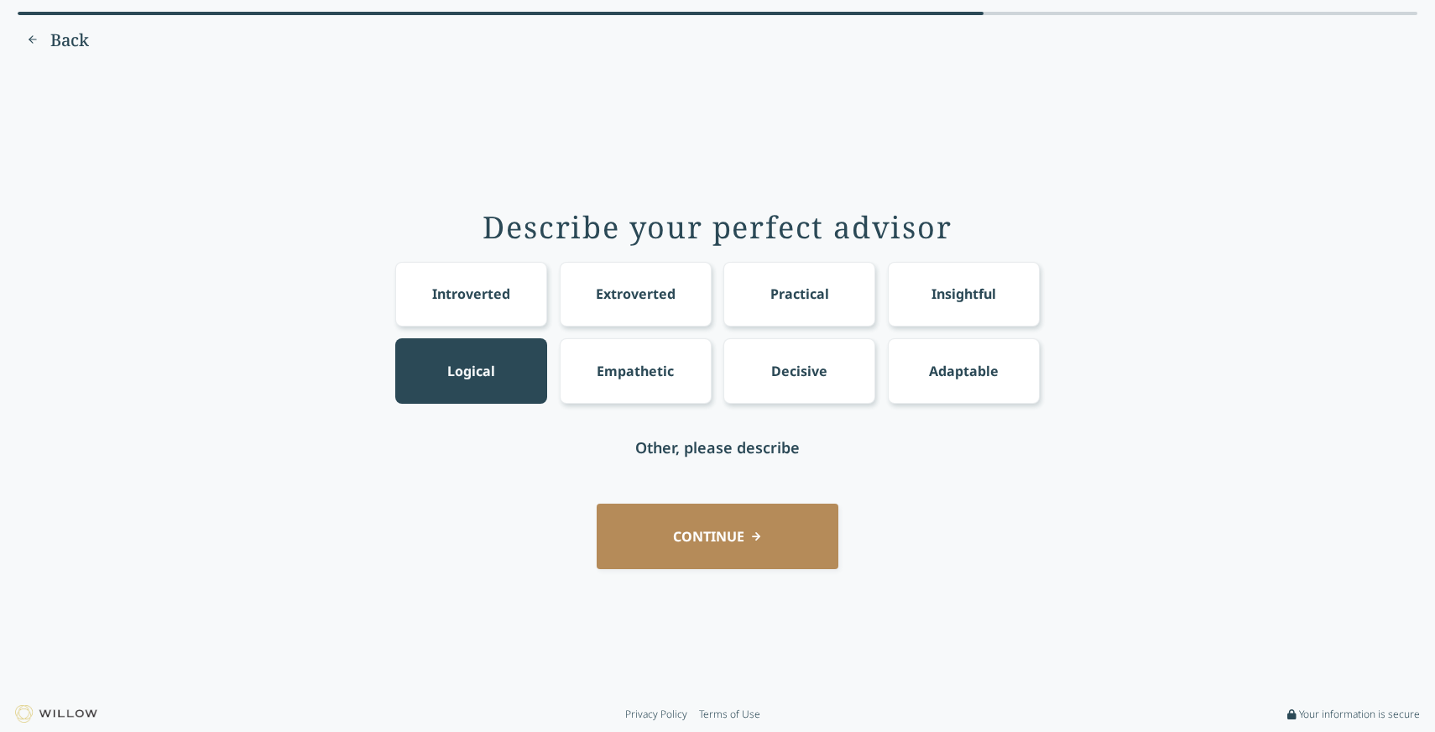
click at [953, 302] on div "Insightful" at bounding box center [964, 294] width 65 height 20
click at [776, 290] on div "Practical" at bounding box center [799, 294] width 59 height 20
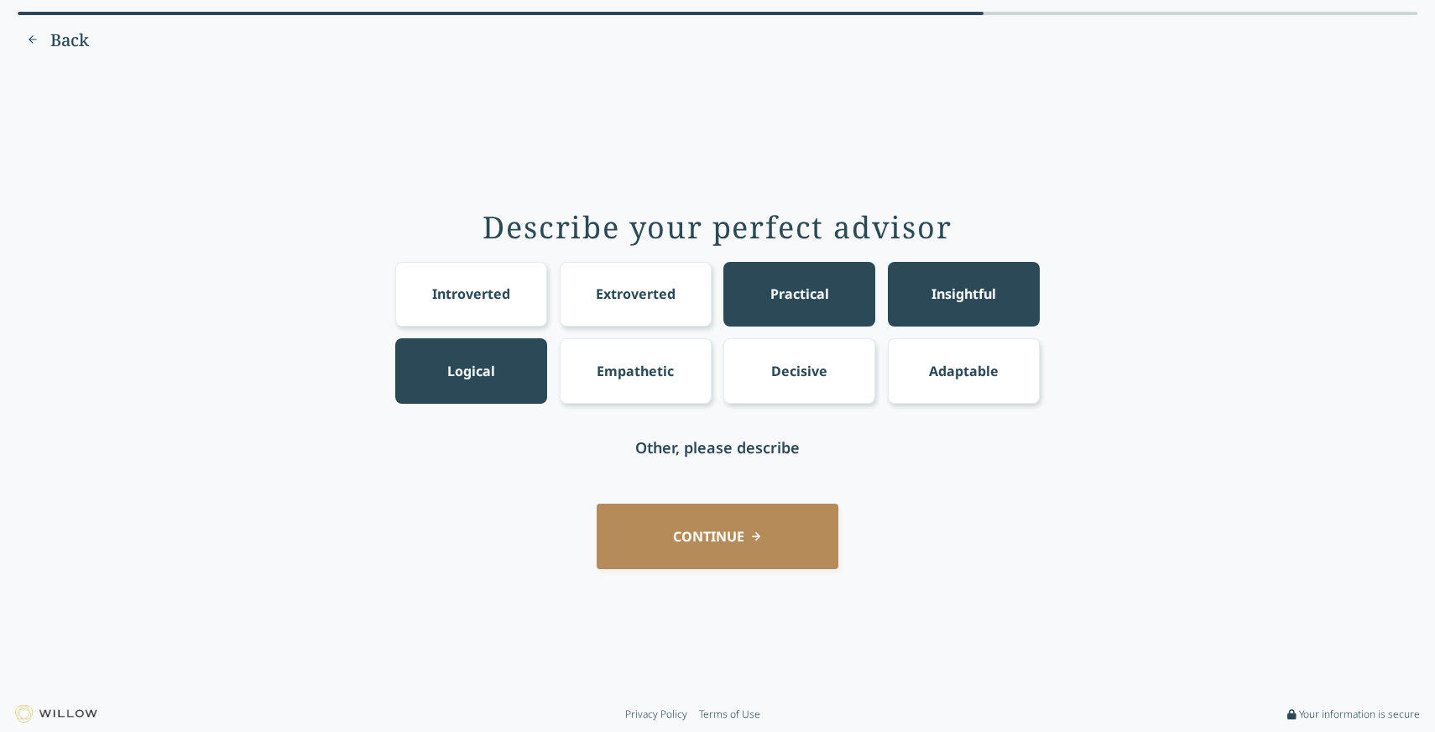
click at [802, 375] on div "Decisive" at bounding box center [799, 371] width 56 height 20
click at [723, 555] on button "CONTINUE" at bounding box center [718, 536] width 242 height 65
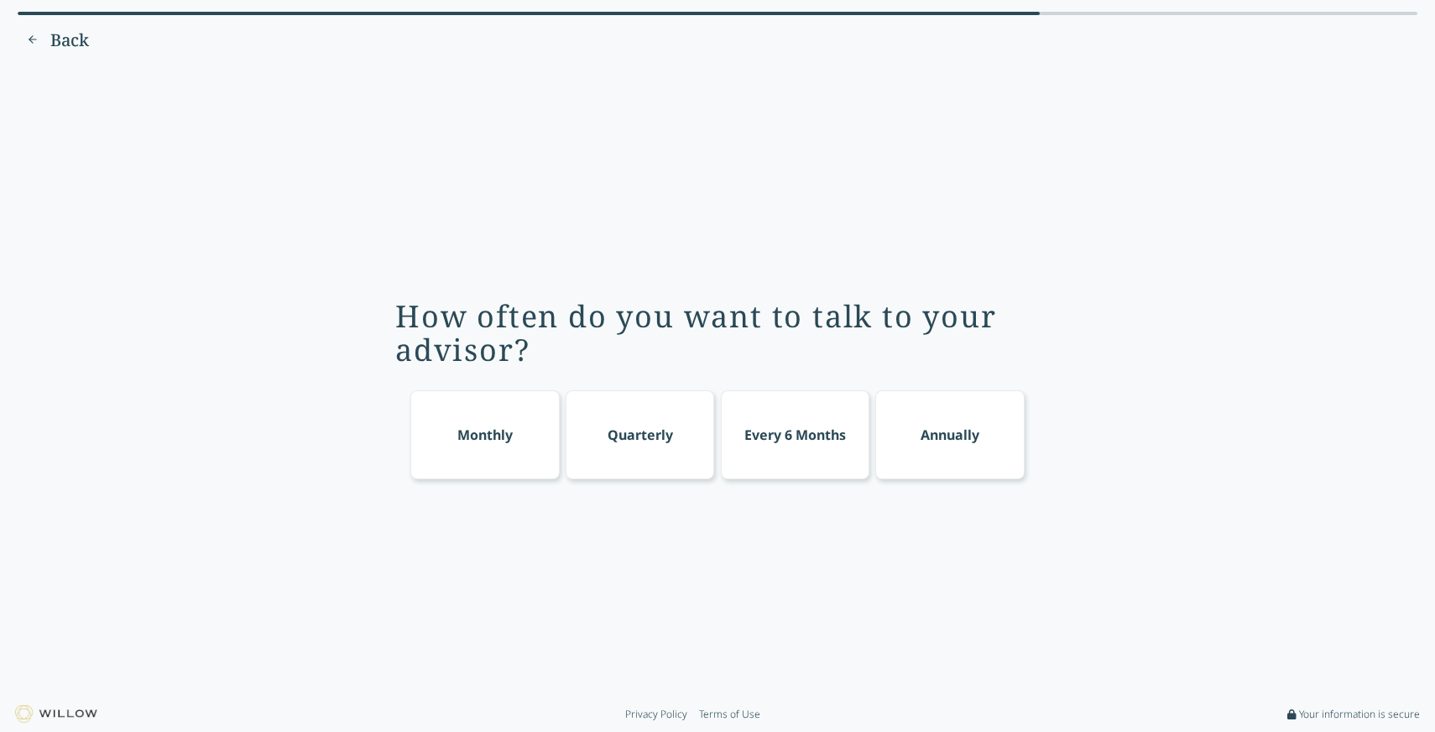
click at [676, 441] on div "Quarterly" at bounding box center [640, 434] width 149 height 89
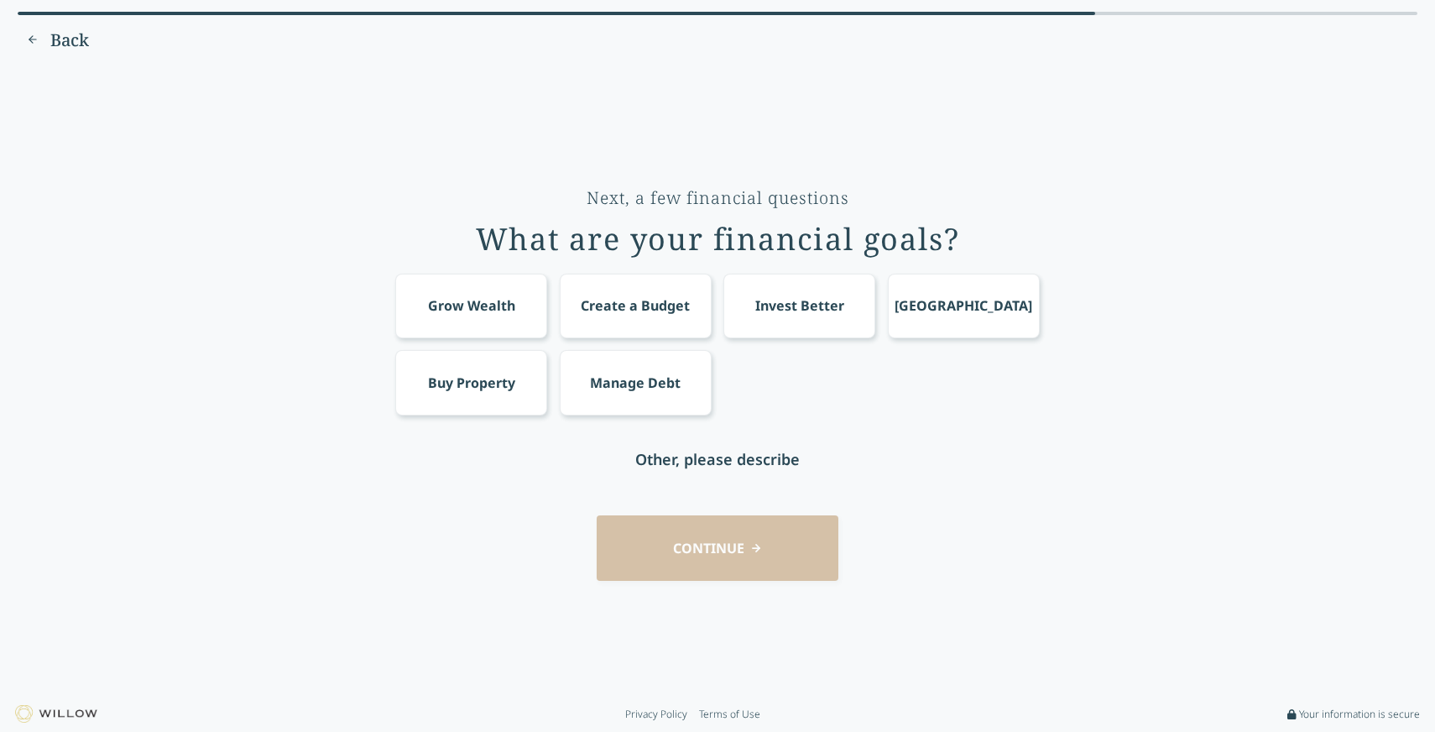
click at [459, 373] on div "Buy Property" at bounding box center [471, 383] width 87 height 20
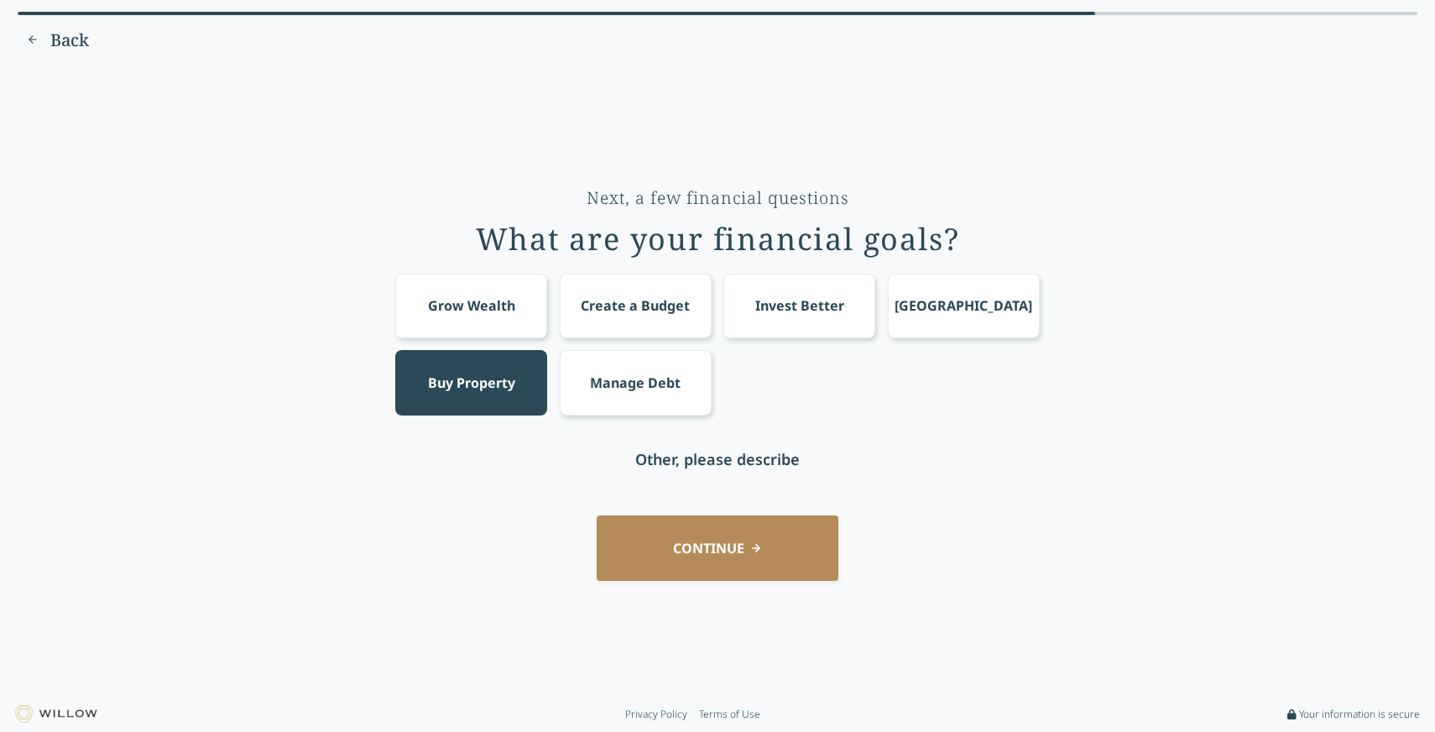
click at [652, 311] on div "Create a Budget" at bounding box center [635, 305] width 109 height 20
click at [807, 301] on div "Invest Better" at bounding box center [799, 305] width 89 height 20
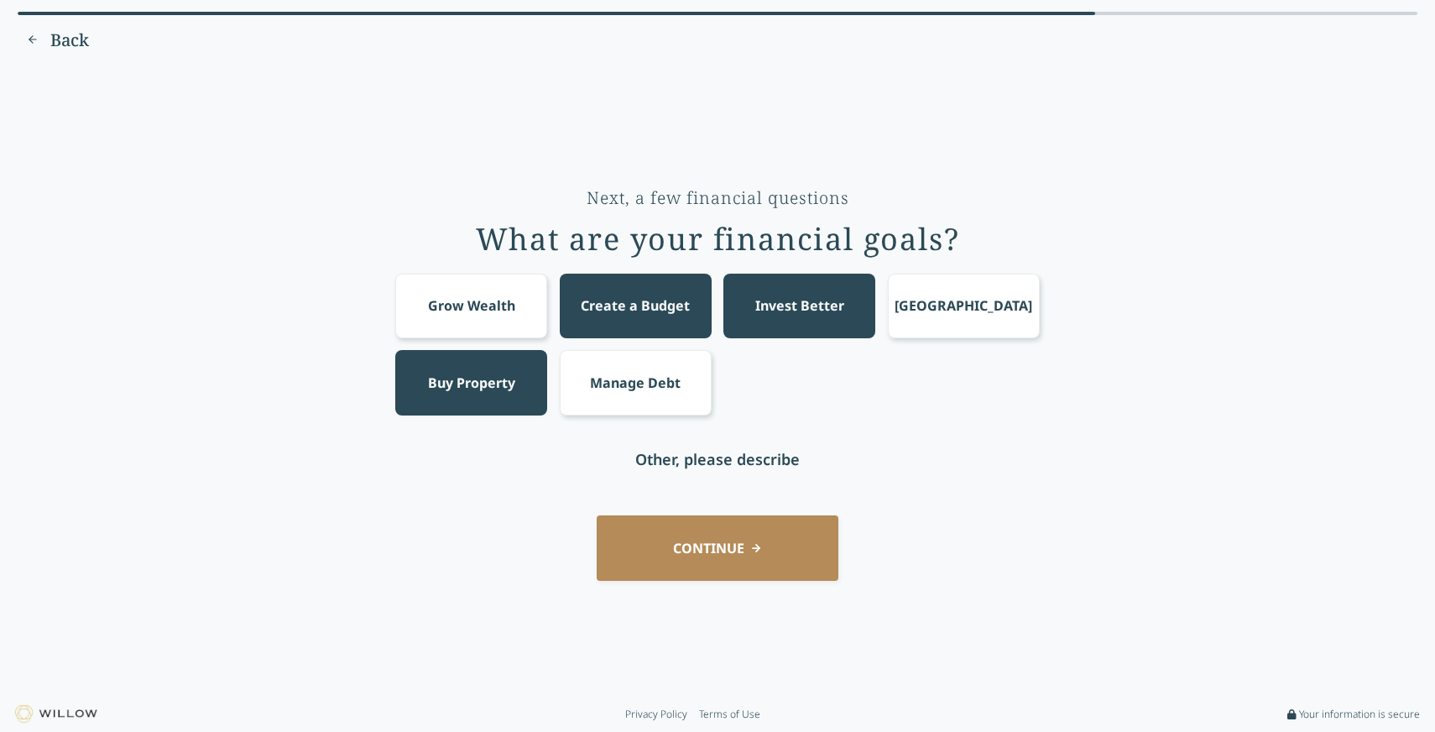
click at [740, 561] on button "CONTINUE" at bounding box center [718, 547] width 242 height 65
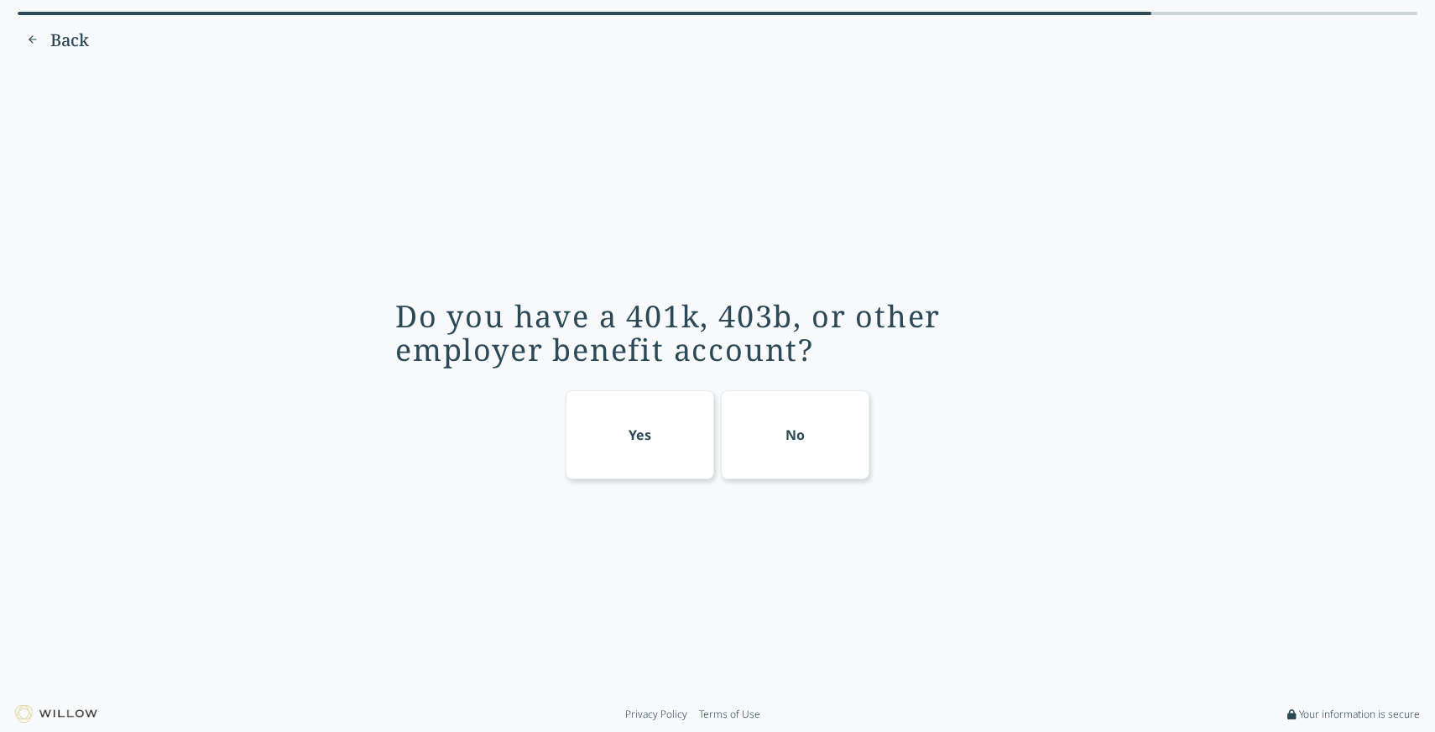
click at [623, 445] on div "Yes" at bounding box center [640, 434] width 149 height 89
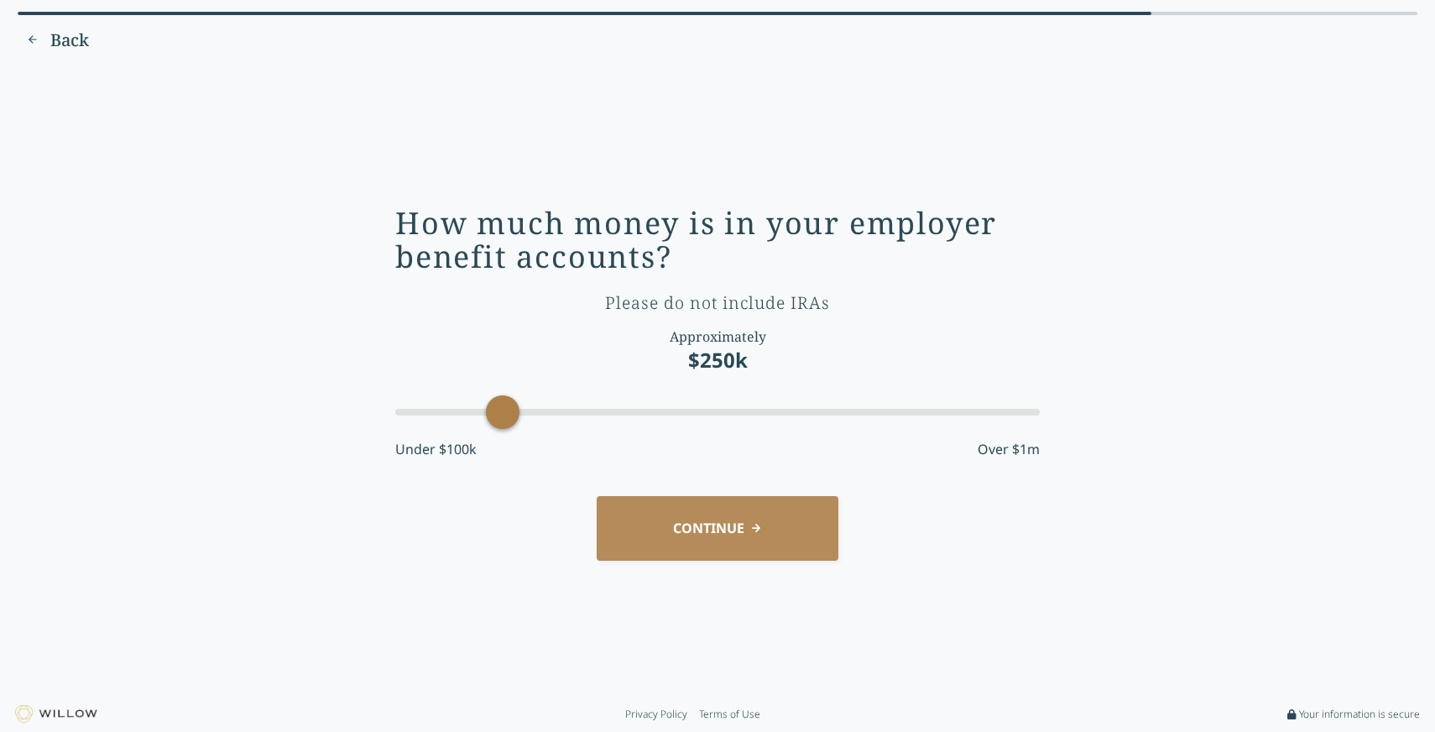
click at [500, 420] on div "Accessibility label" at bounding box center [503, 412] width 34 height 34
click at [65, 30] on span "Back" at bounding box center [69, 40] width 39 height 23
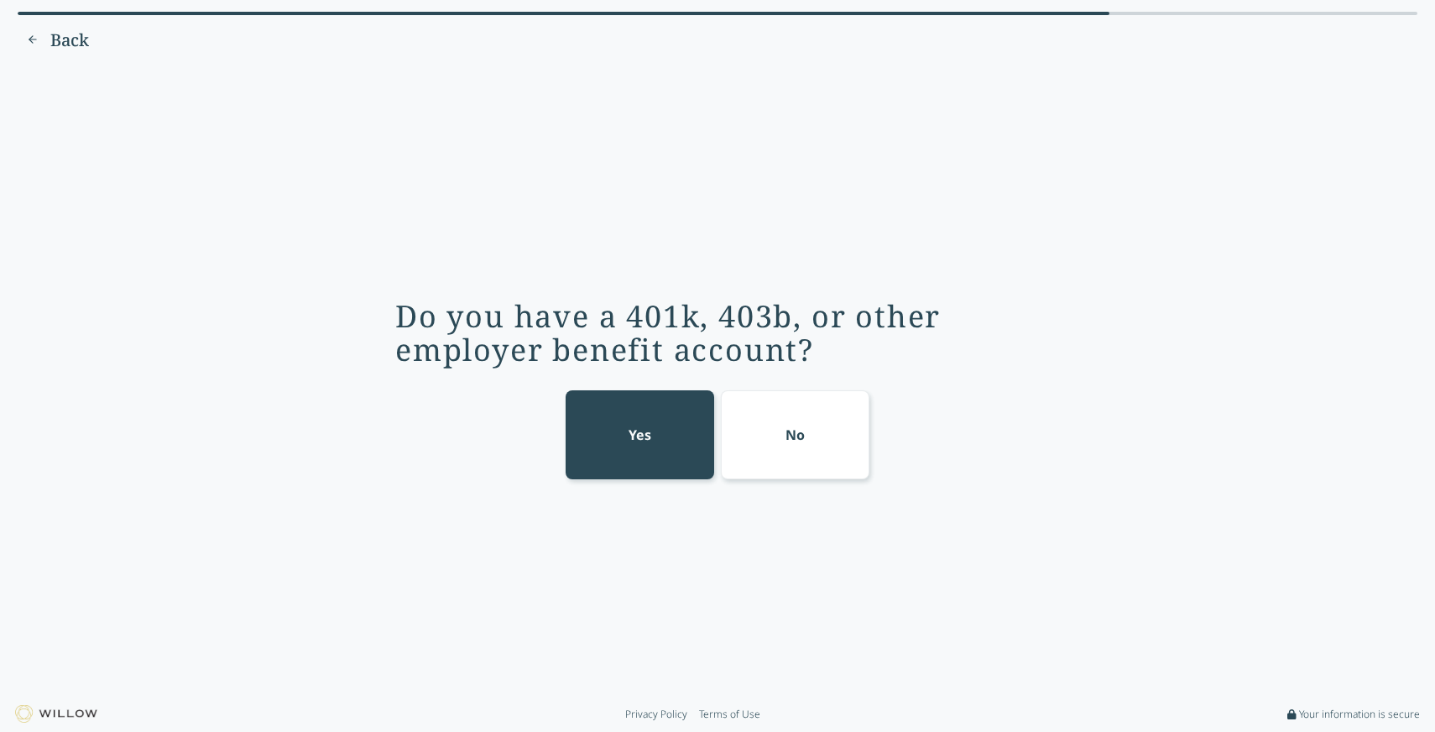
click at [824, 412] on div "No" at bounding box center [795, 434] width 149 height 89
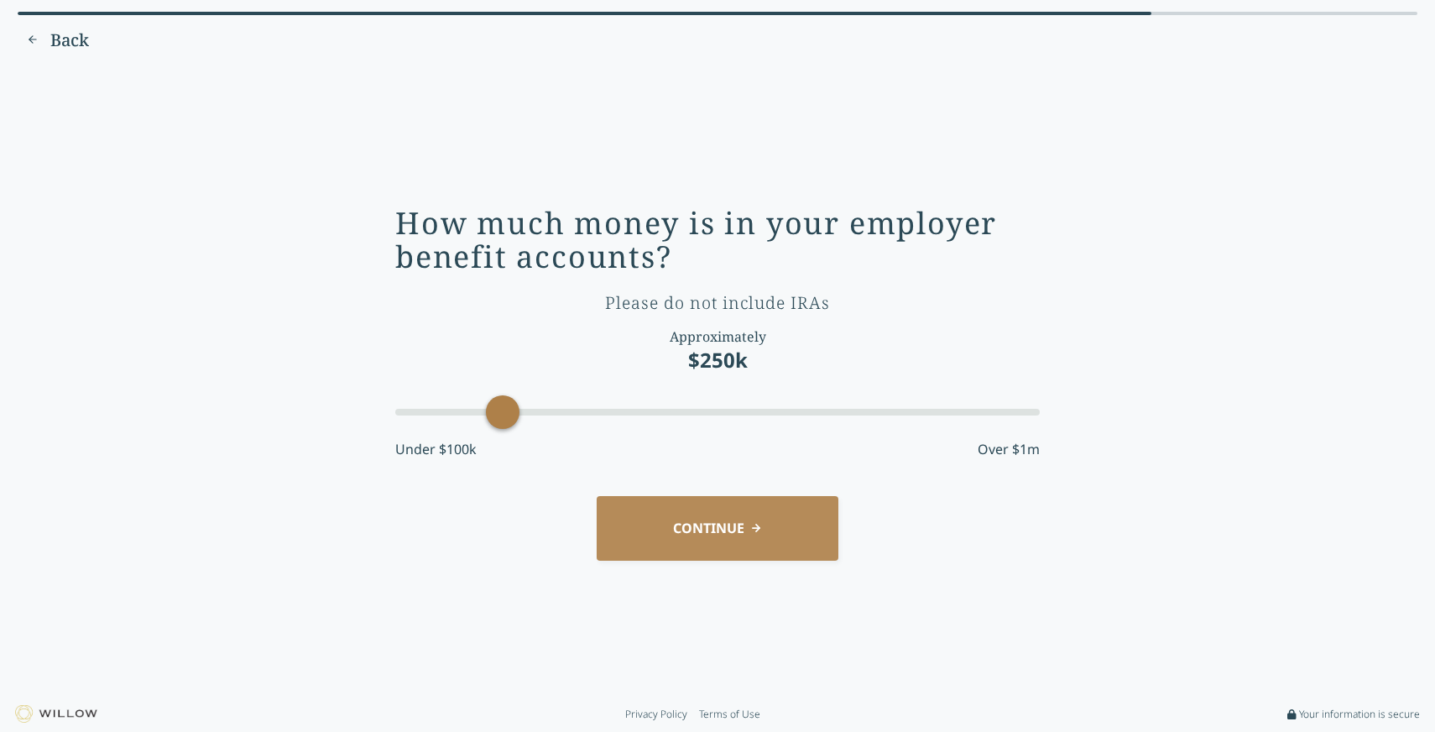
click at [724, 530] on button "CONTINUE" at bounding box center [718, 528] width 242 height 65
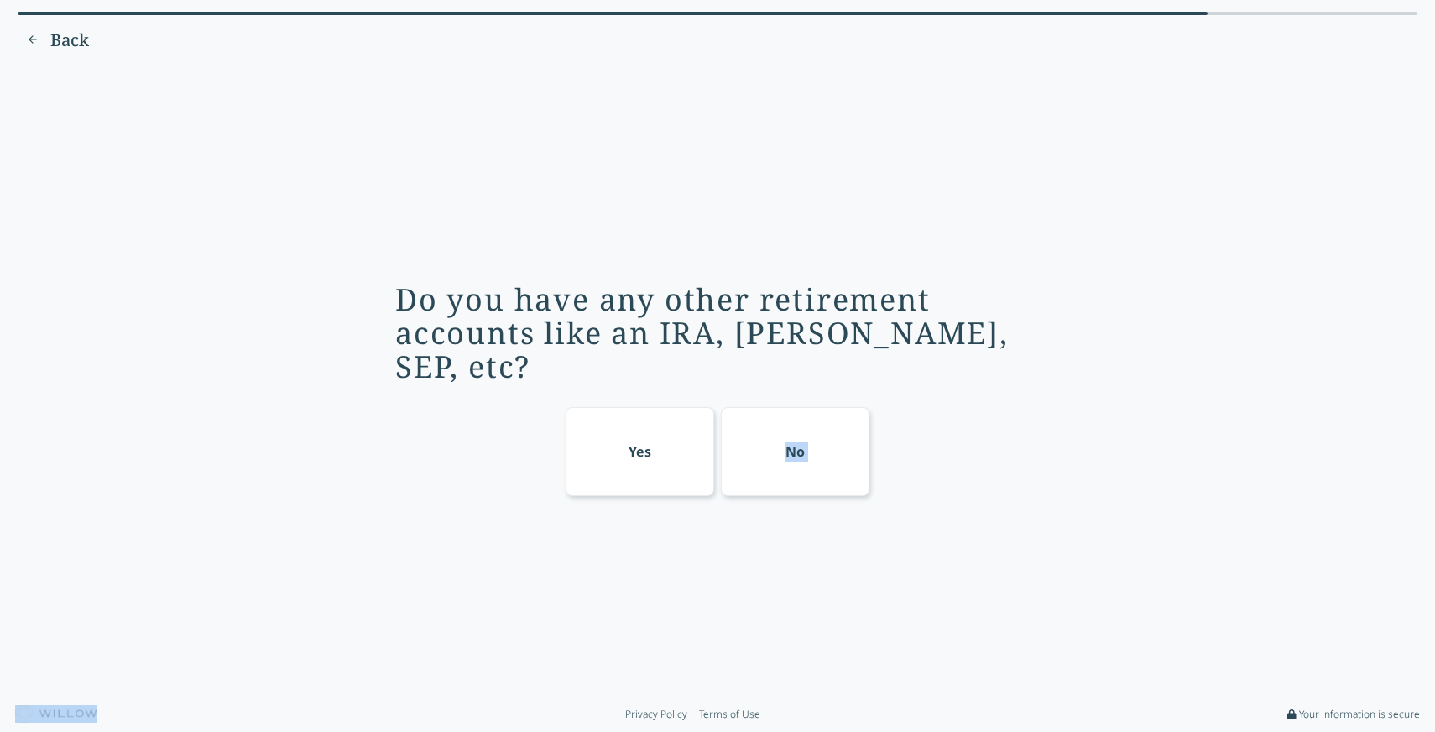
drag, startPoint x: 724, startPoint y: 530, endPoint x: 692, endPoint y: 446, distance: 89.8
click at [692, 446] on div "Do you have any other retirement accounts like an IRA, [PERSON_NAME], SEP, etc?…" at bounding box center [717, 381] width 1388 height 608
click at [652, 443] on div "Yes" at bounding box center [640, 451] width 149 height 89
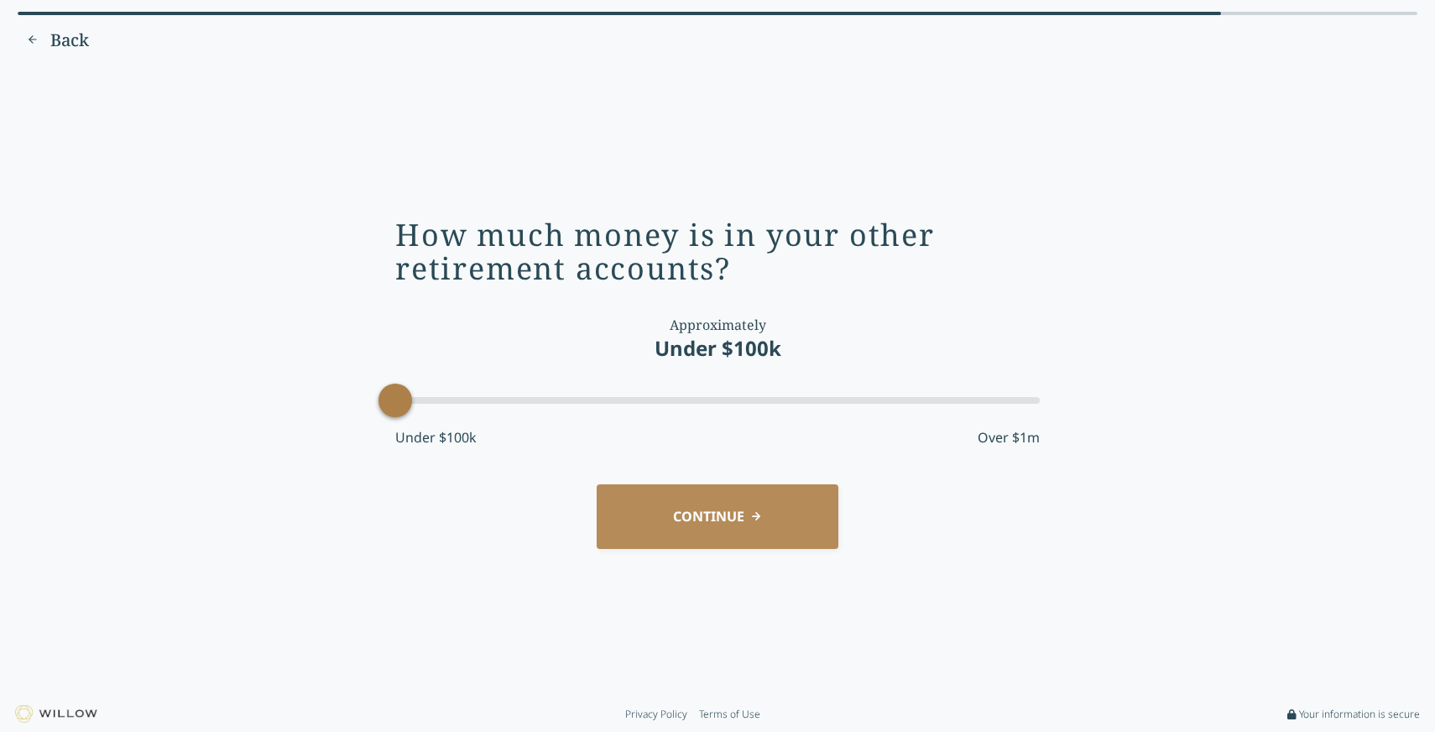
drag, startPoint x: 681, startPoint y: 406, endPoint x: 405, endPoint y: 422, distance: 275.7
click at [405, 422] on div "How much money is in your other retirement accounts? Approximately Under $100k …" at bounding box center [717, 339] width 645 height 243
click at [808, 570] on div "How much money is in your other retirement accounts? Approximately Under $100k …" at bounding box center [717, 381] width 1388 height 608
click at [763, 520] on button "CONTINUE" at bounding box center [718, 516] width 242 height 65
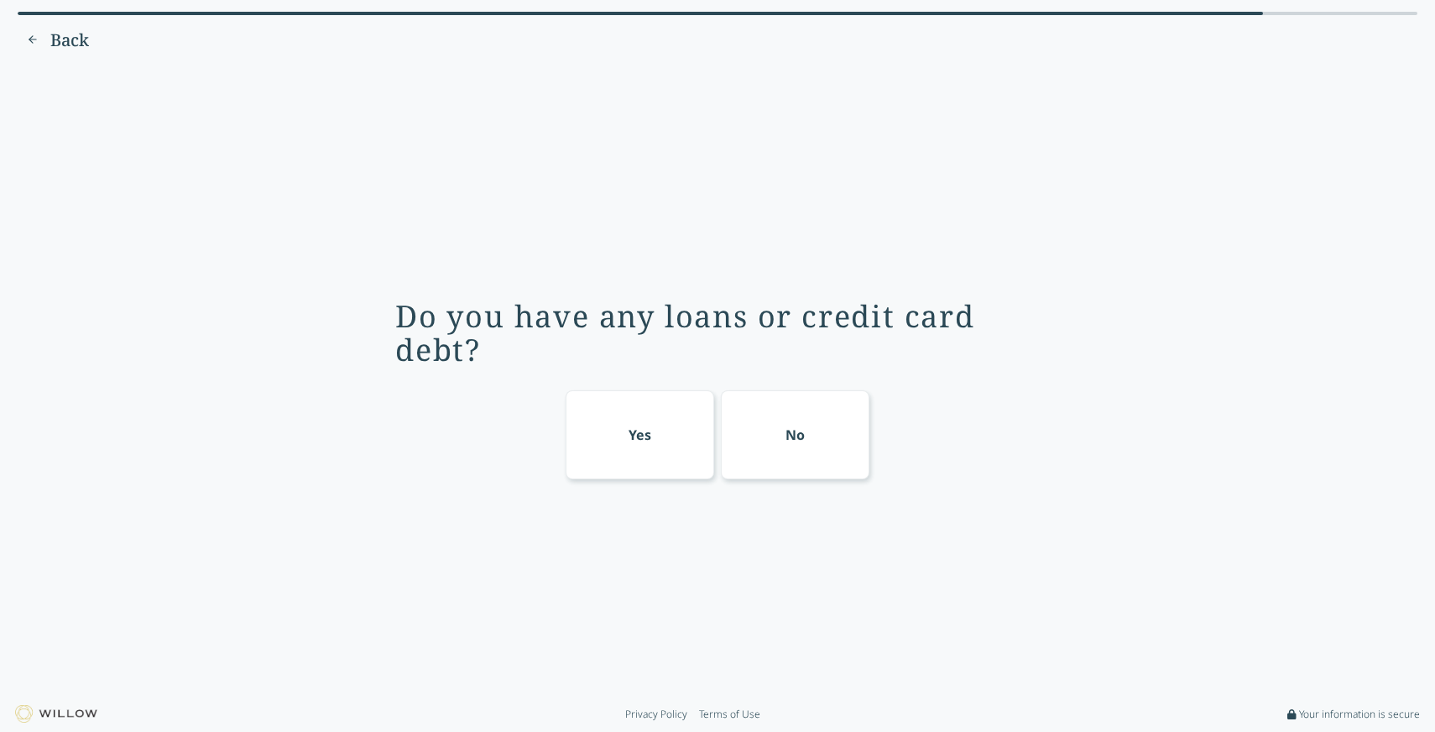
click at [775, 427] on div "No" at bounding box center [795, 434] width 149 height 89
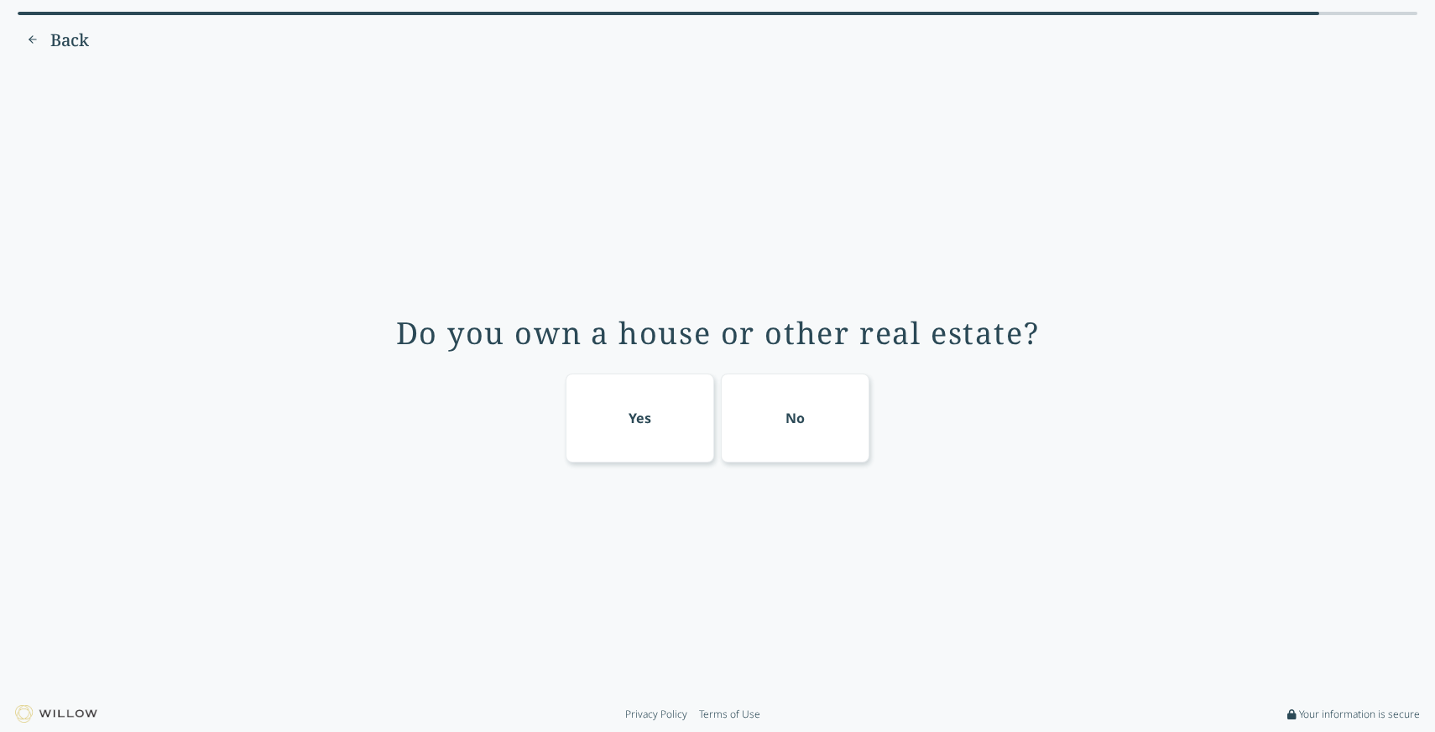
click at [805, 433] on div "No" at bounding box center [795, 417] width 149 height 89
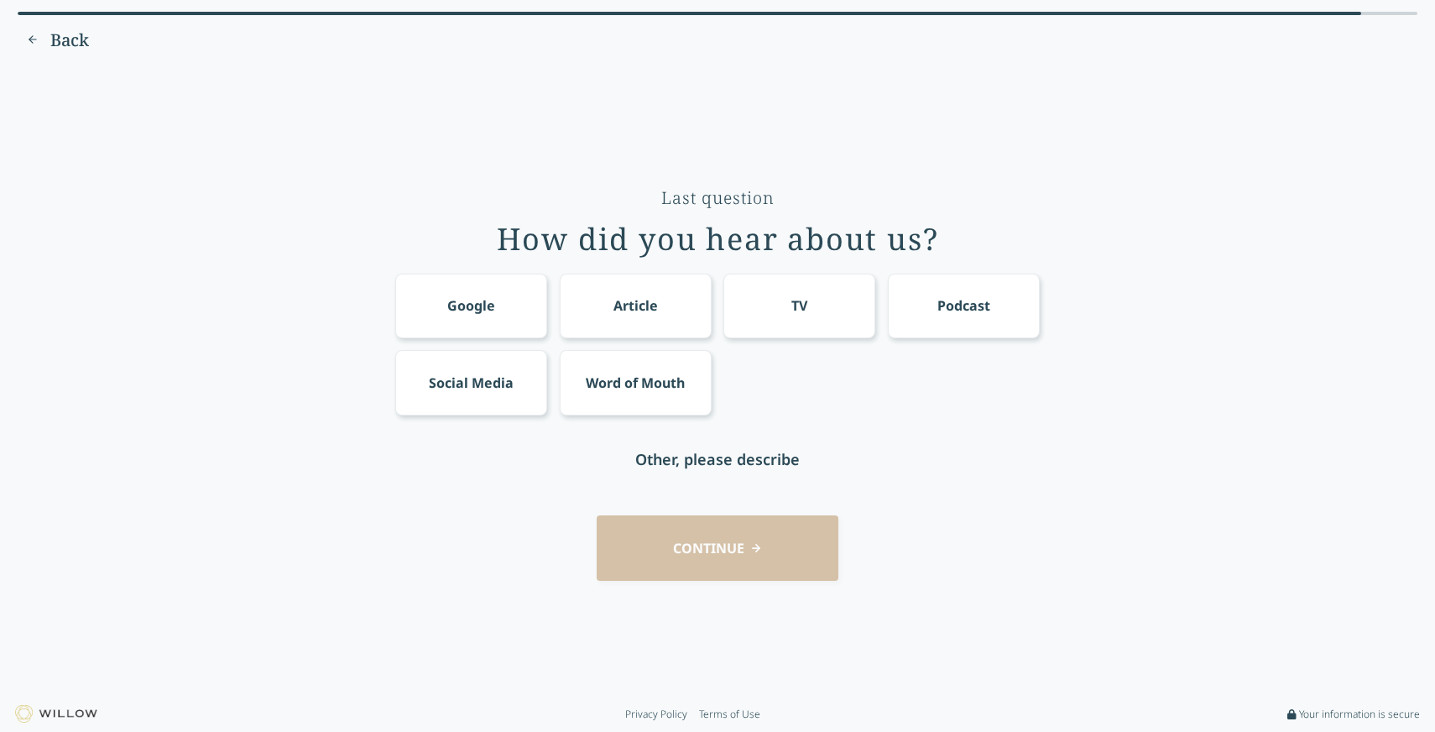
click at [499, 324] on div "Google" at bounding box center [471, 306] width 152 height 65
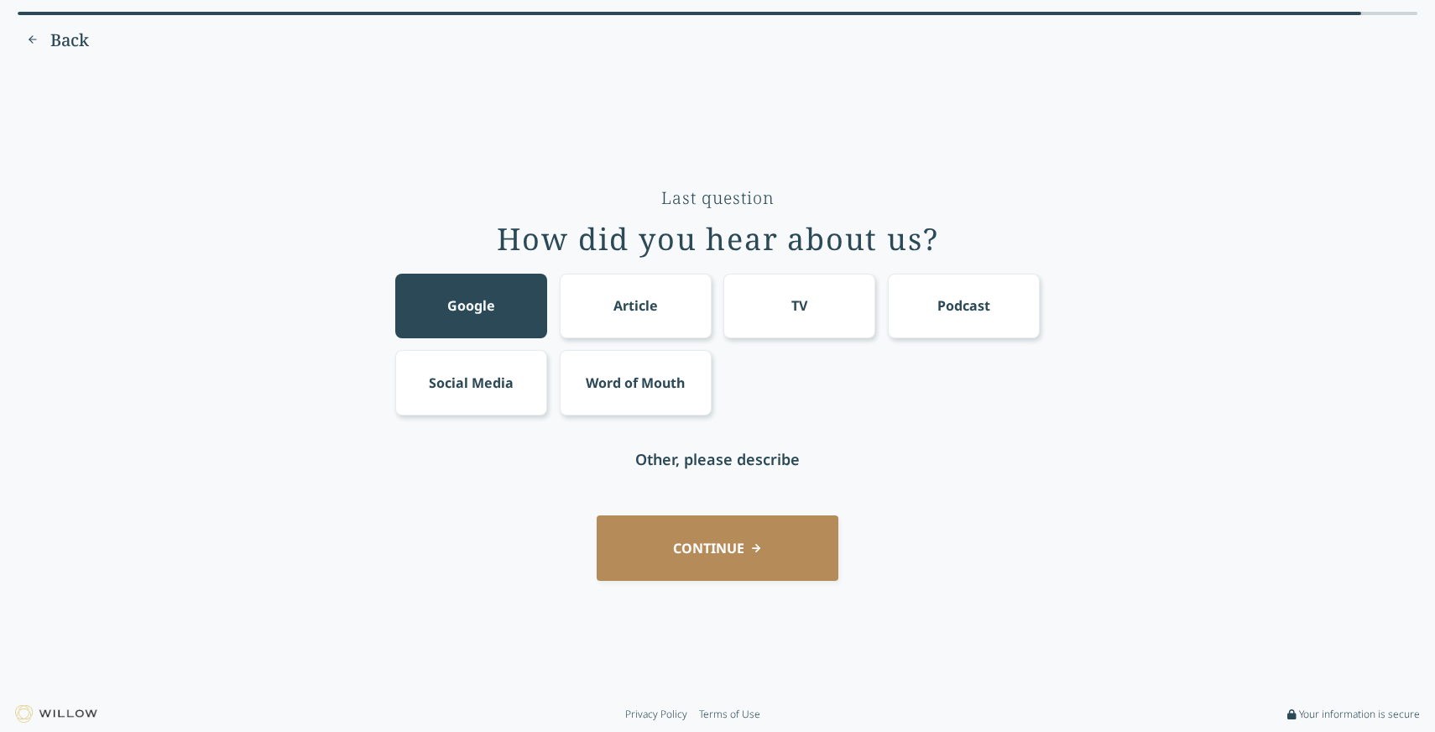
click at [722, 551] on button "CONTINUE" at bounding box center [718, 547] width 242 height 65
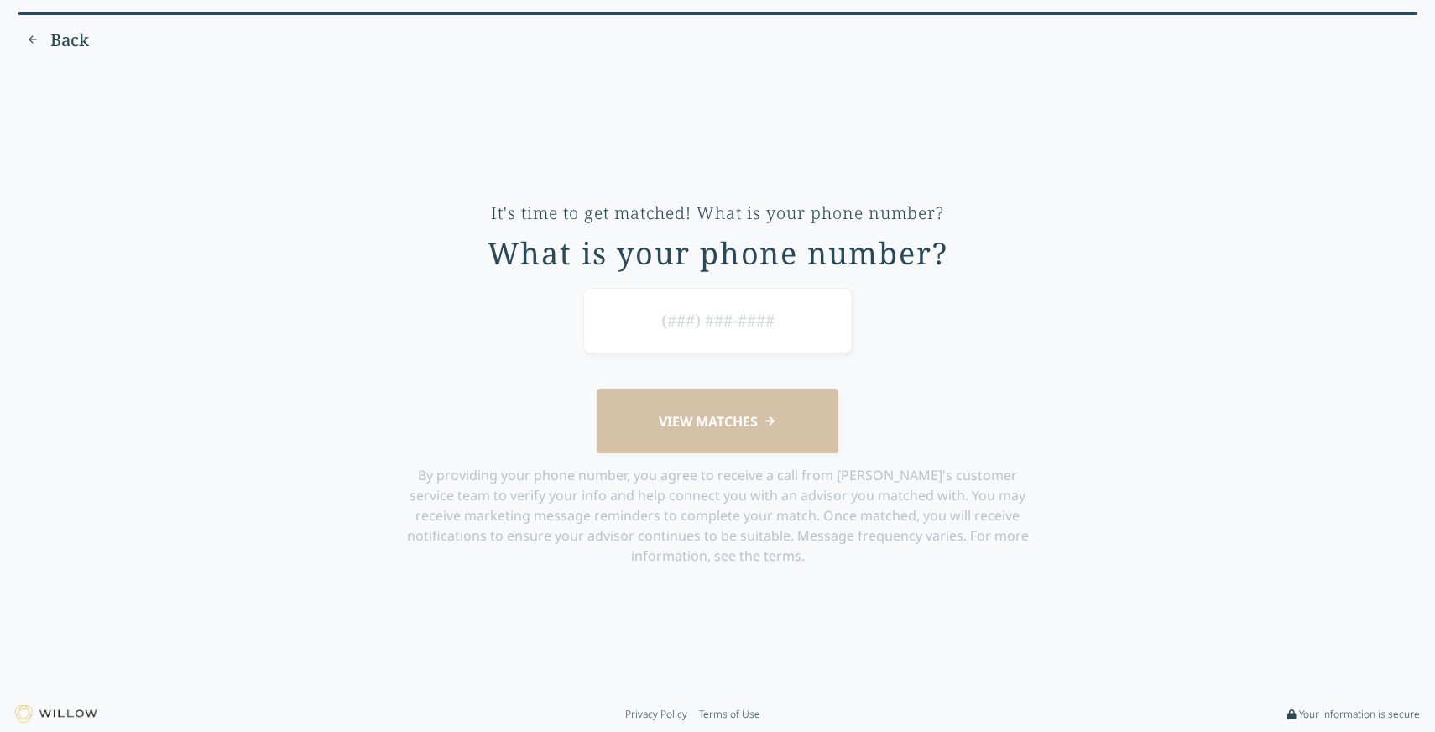
click at [713, 319] on input at bounding box center [717, 320] width 269 height 65
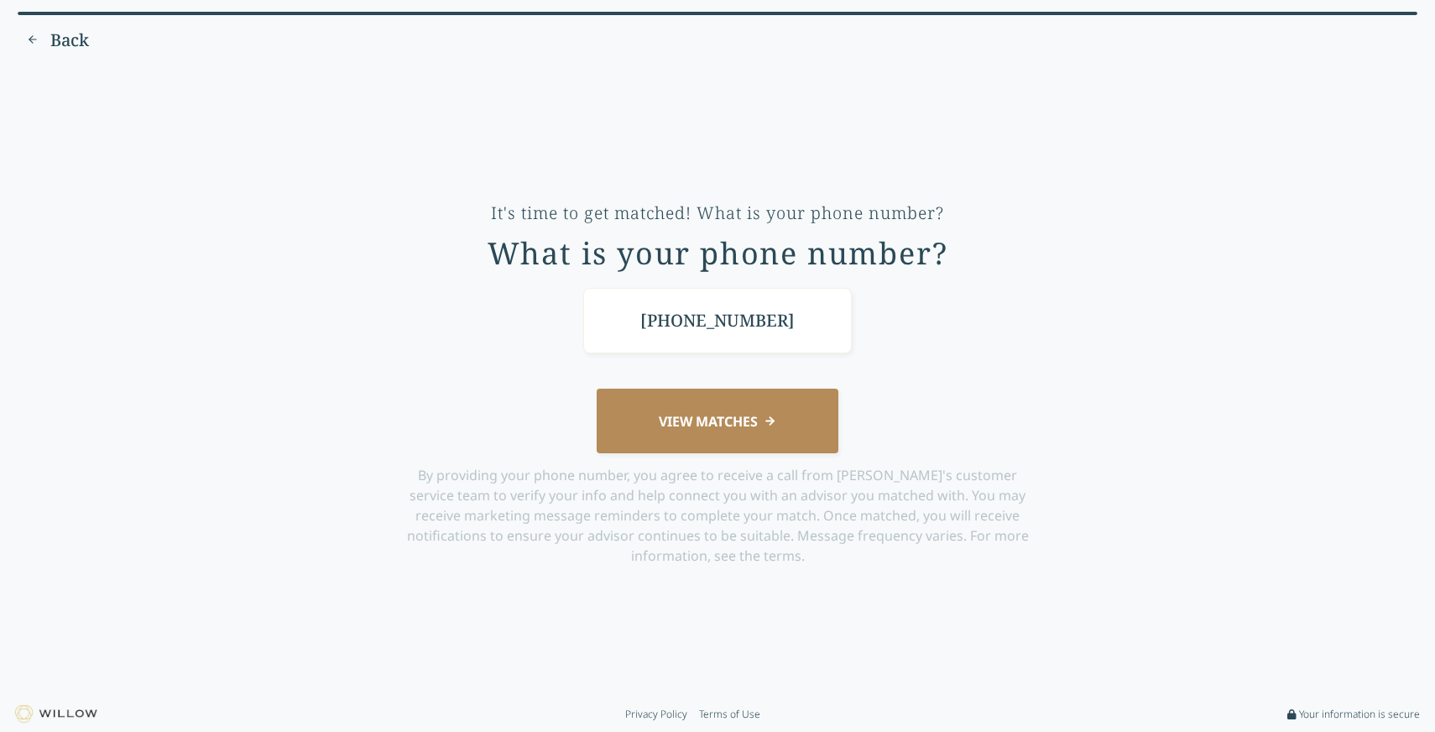
type input "[PHONE_NUMBER]"
click at [723, 441] on button "VIEW MATCHES" at bounding box center [718, 421] width 242 height 65
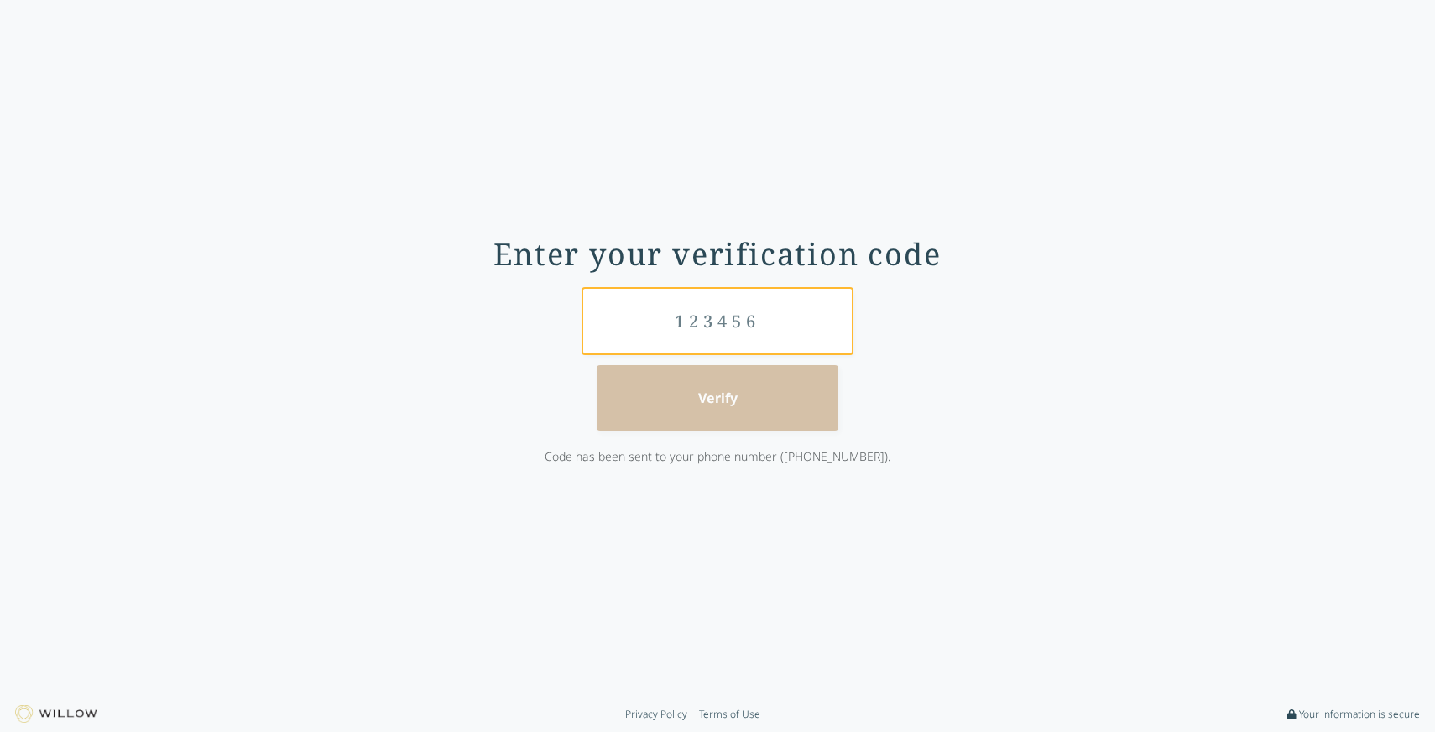
click at [666, 316] on input "text" at bounding box center [717, 321] width 269 height 65
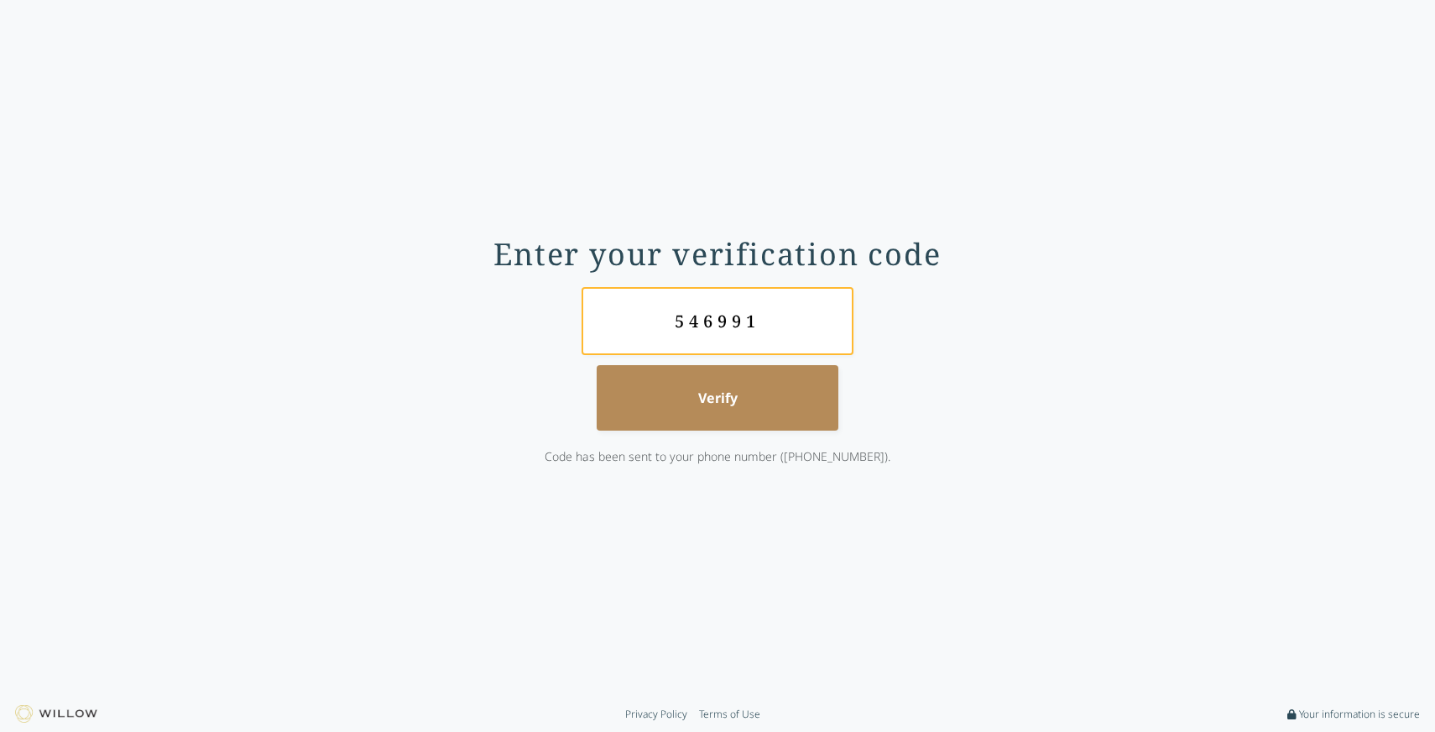
type input "546991"
click at [719, 404] on button "Verify" at bounding box center [718, 397] width 242 height 65
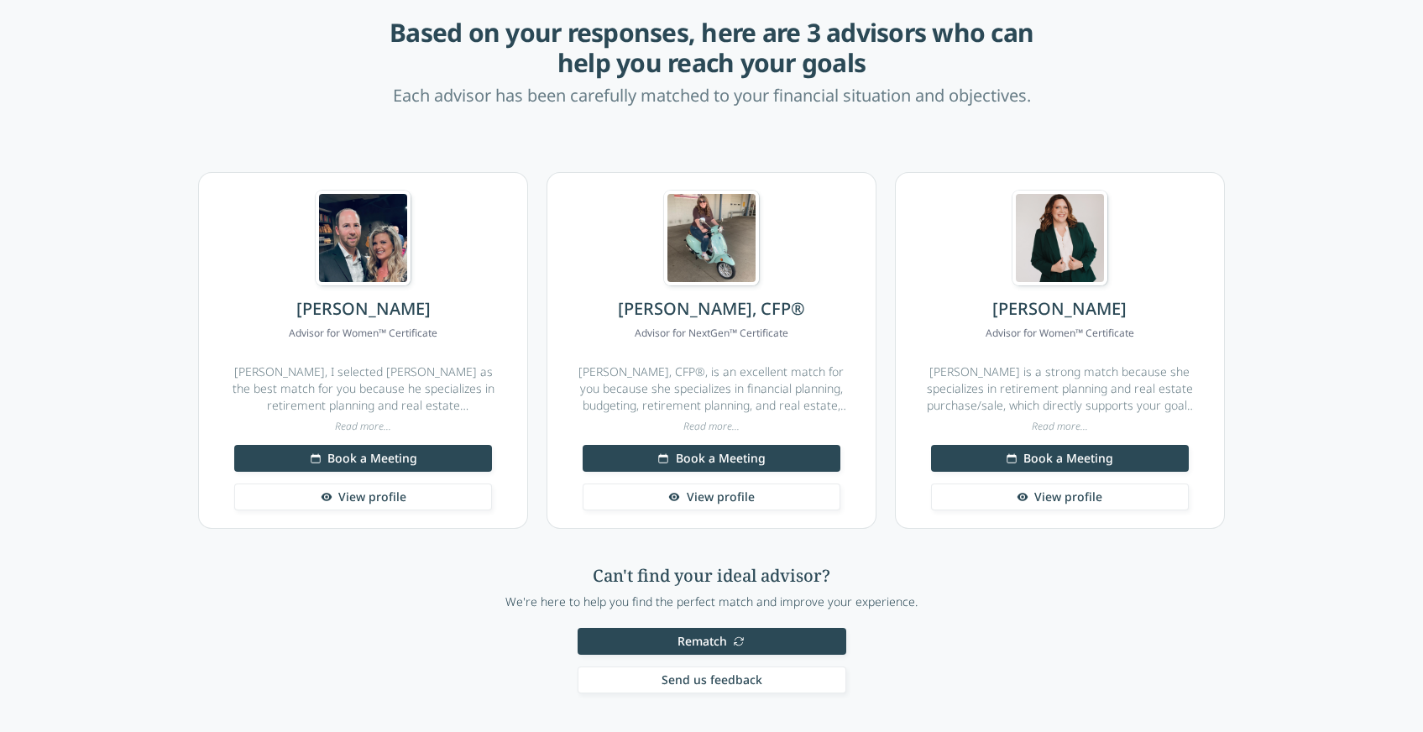
scroll to position [102, 0]
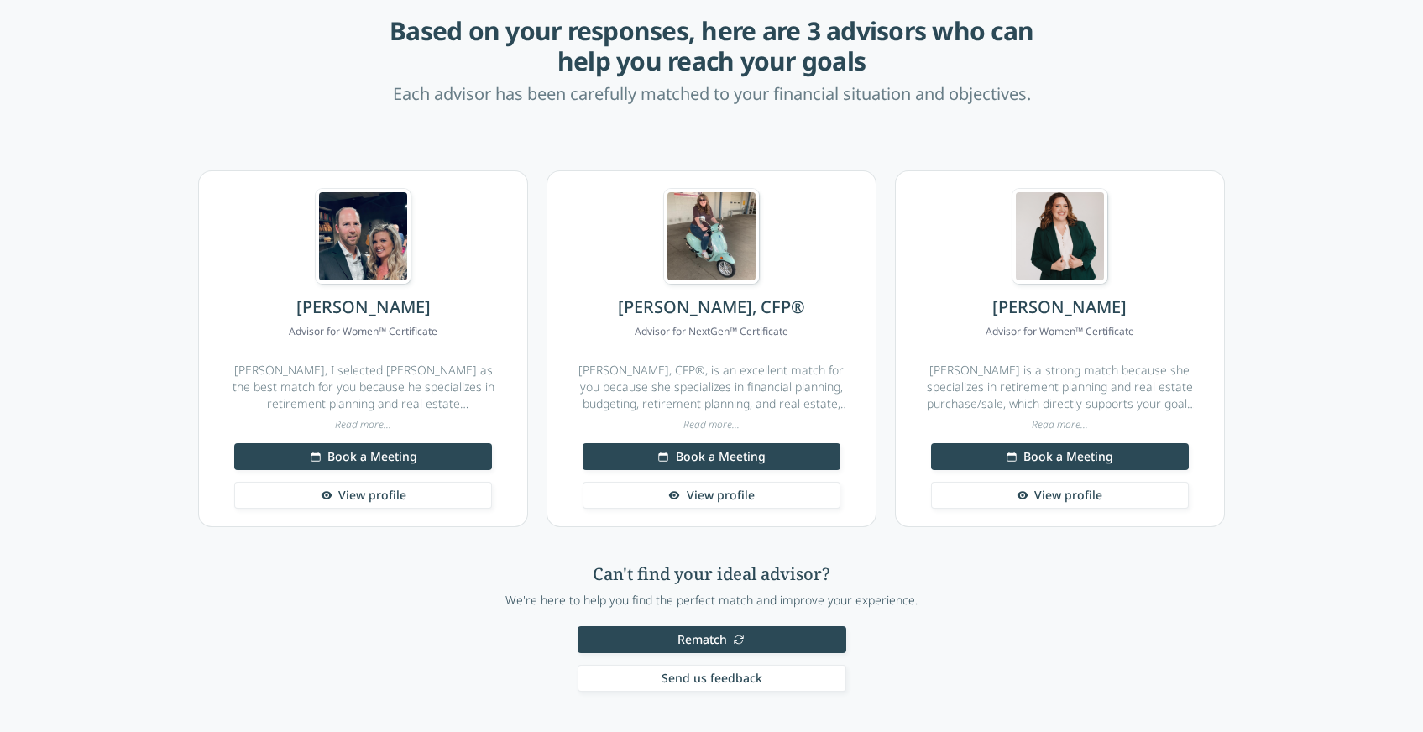
click at [350, 491] on span "View profile" at bounding box center [372, 495] width 68 height 17
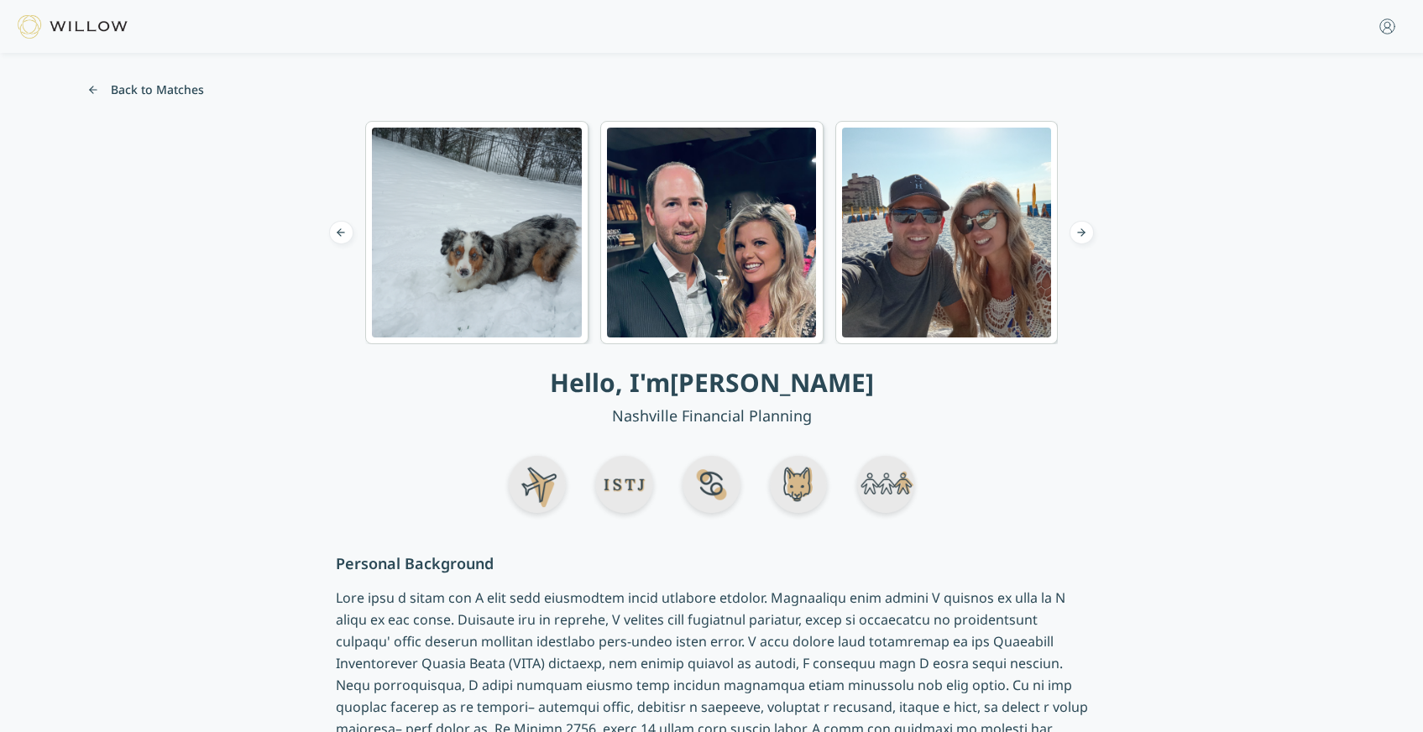
click at [125, 93] on button "Back to Matches" at bounding box center [146, 90] width 134 height 27
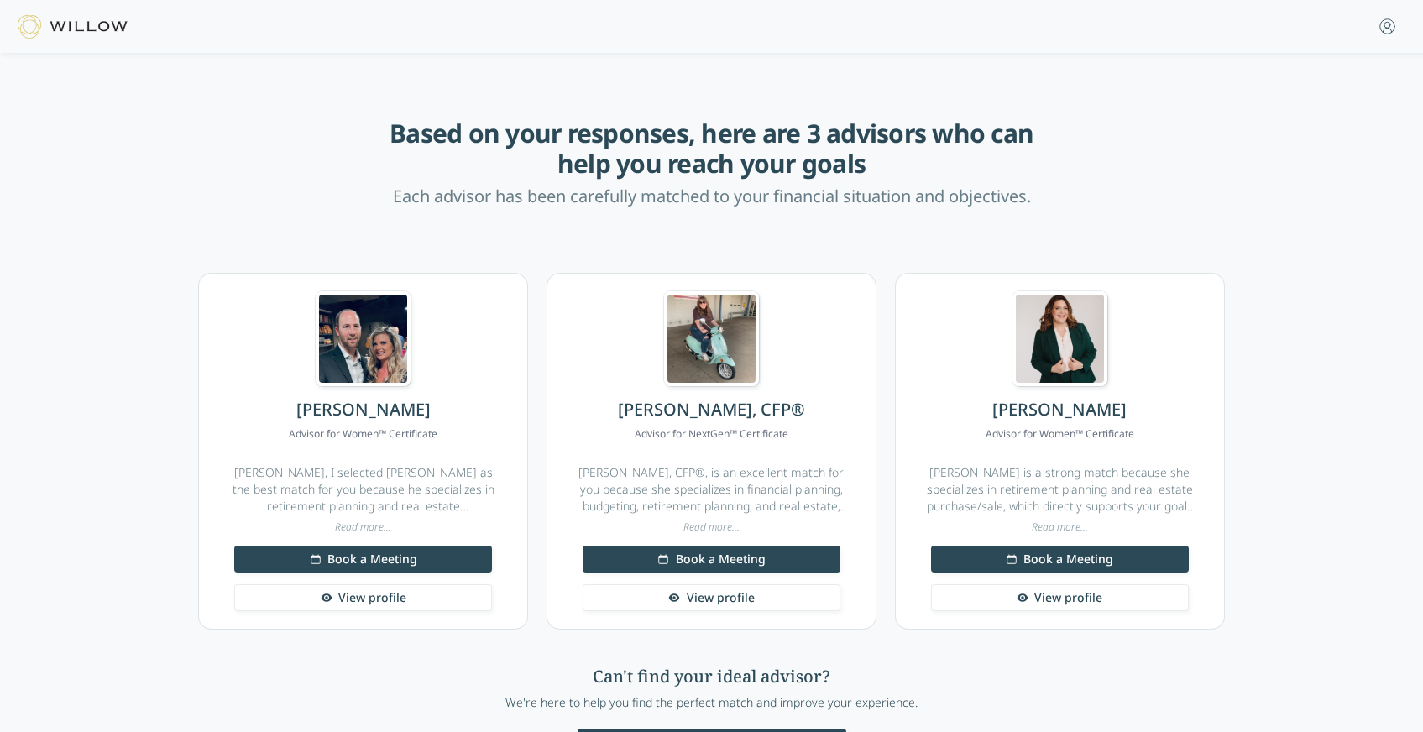
click at [758, 355] on img at bounding box center [711, 338] width 95 height 95
click at [703, 350] on img at bounding box center [711, 338] width 95 height 95
click at [700, 603] on span "View profile" at bounding box center [721, 597] width 68 height 17
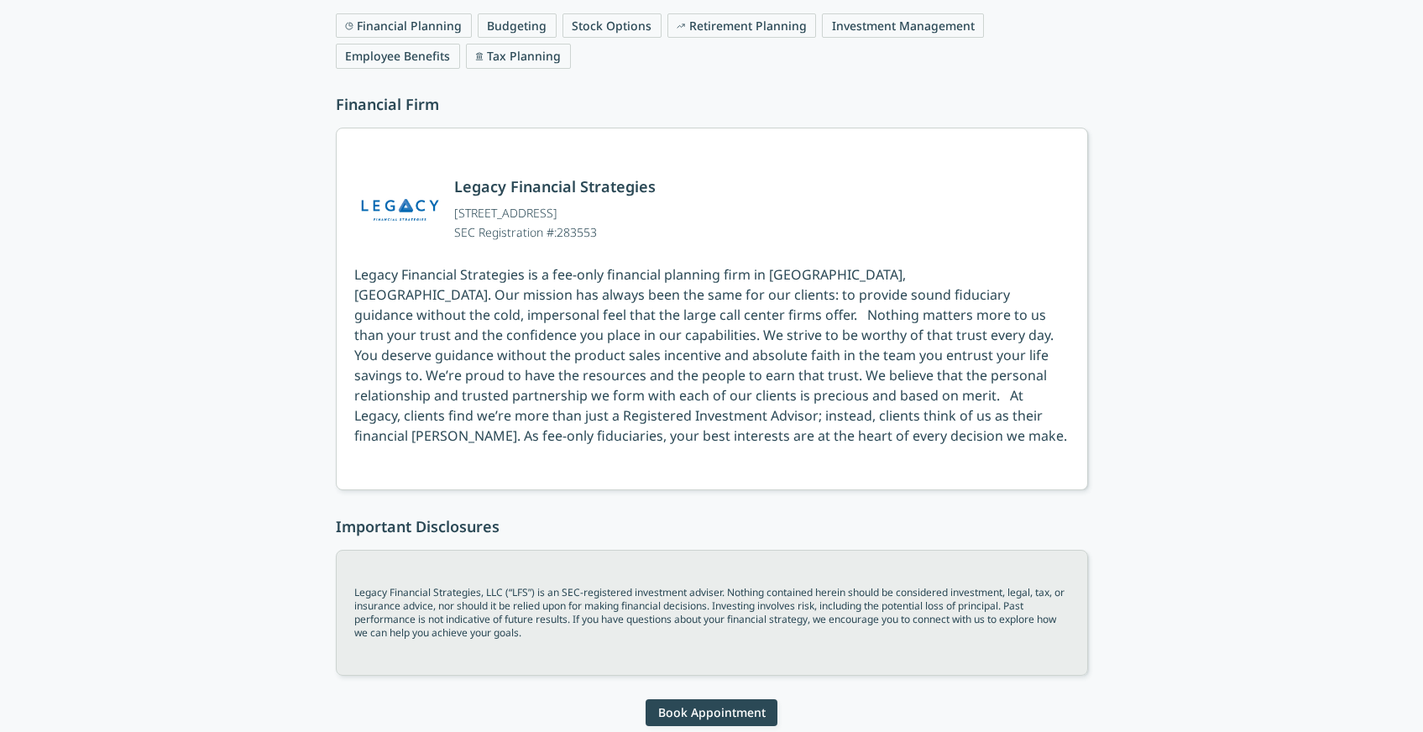
scroll to position [1031, 0]
